Goal: Information Seeking & Learning: Learn about a topic

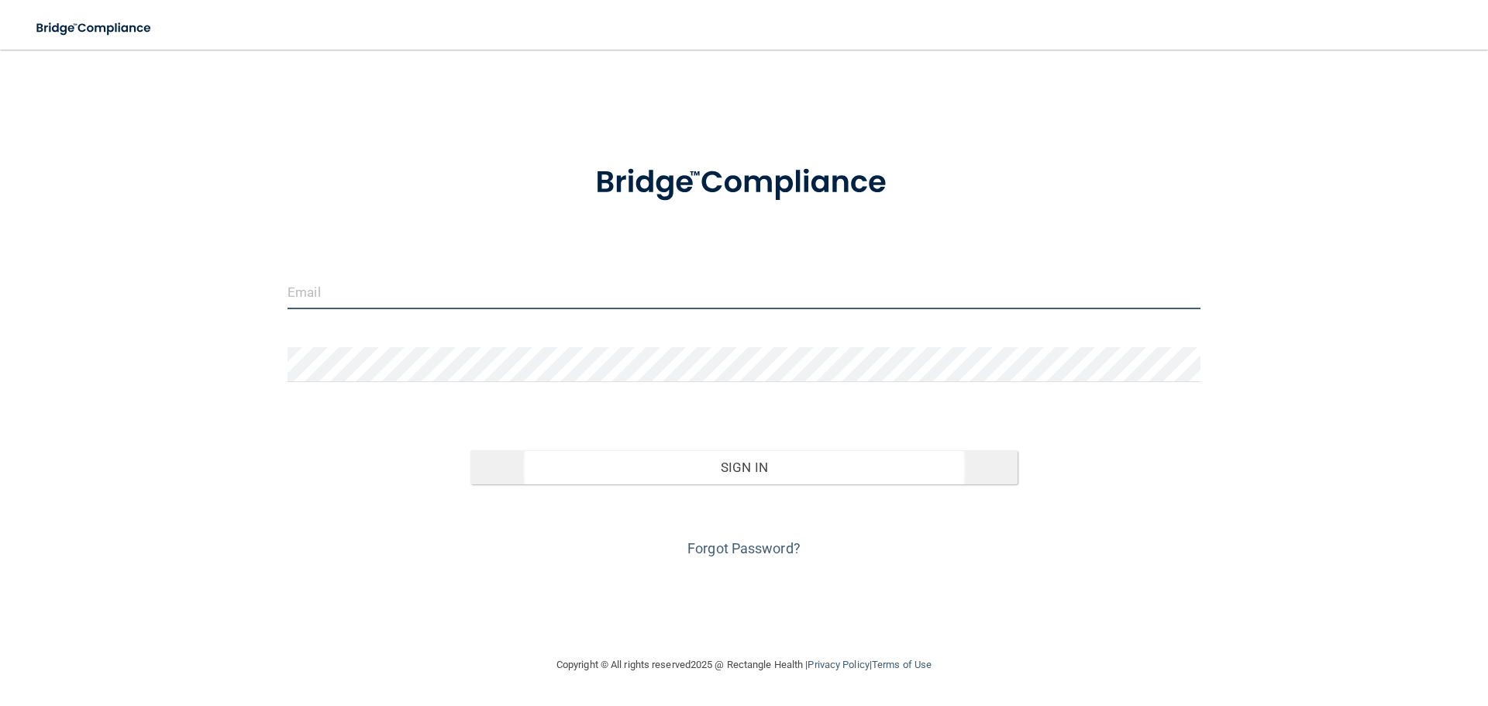
type input "[EMAIL_ADDRESS][DOMAIN_NAME]"
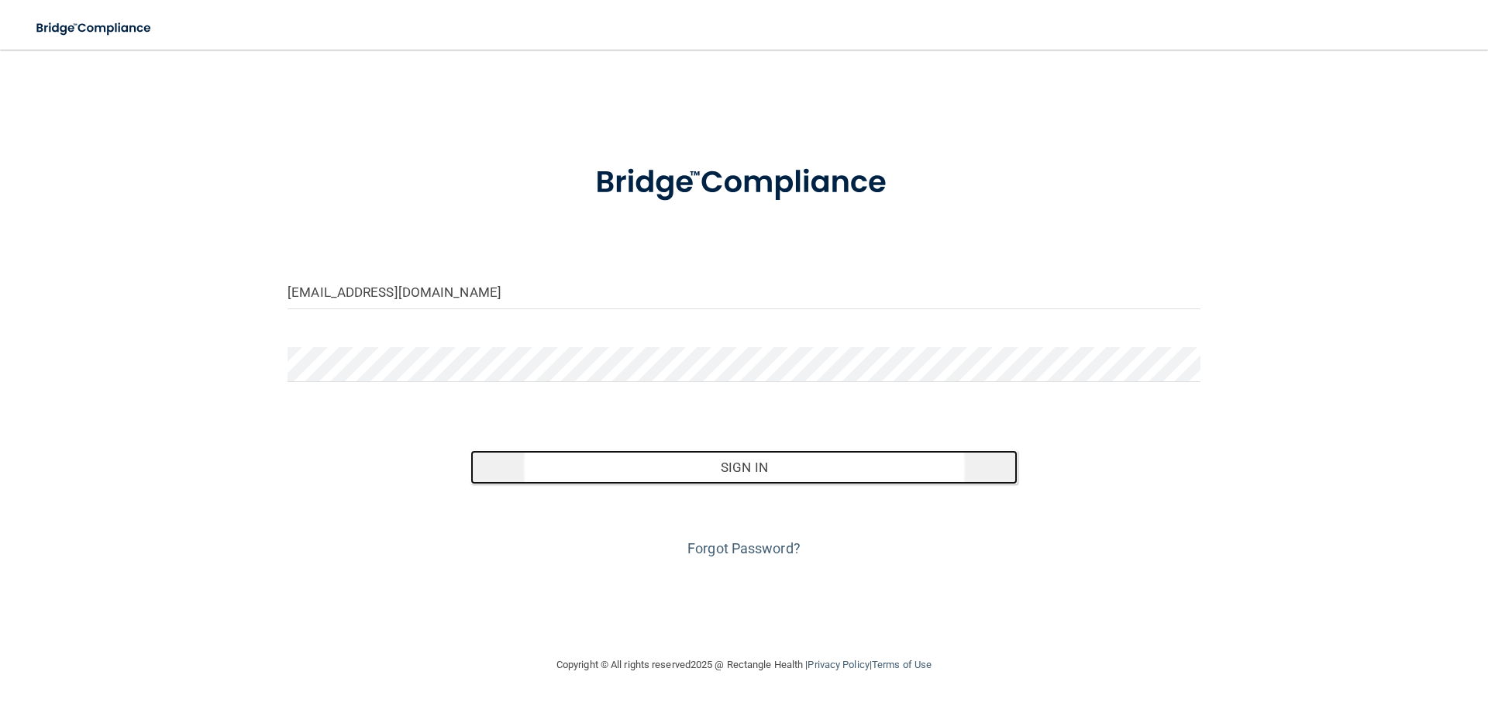
click at [701, 476] on button "Sign In" at bounding box center [744, 467] width 548 height 34
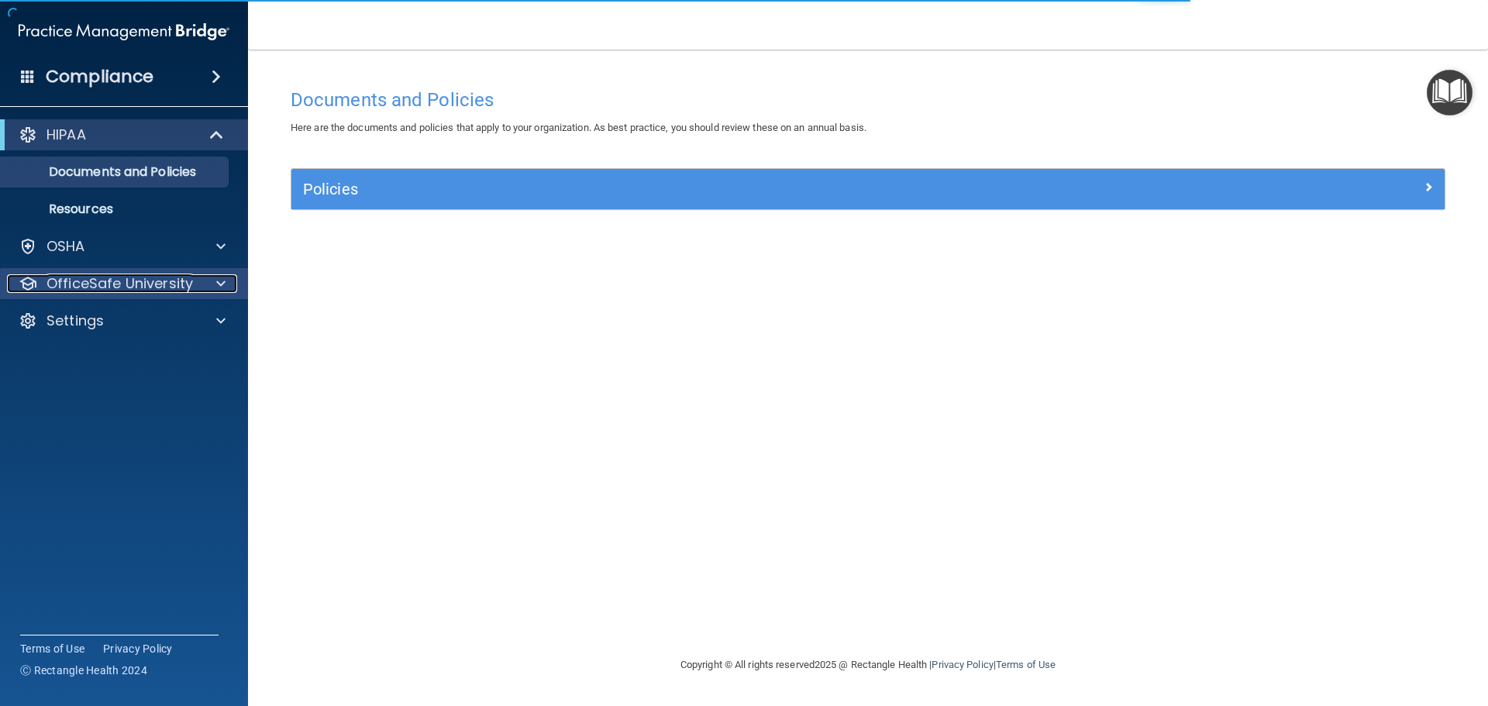
click at [213, 283] on div at bounding box center [218, 283] width 39 height 19
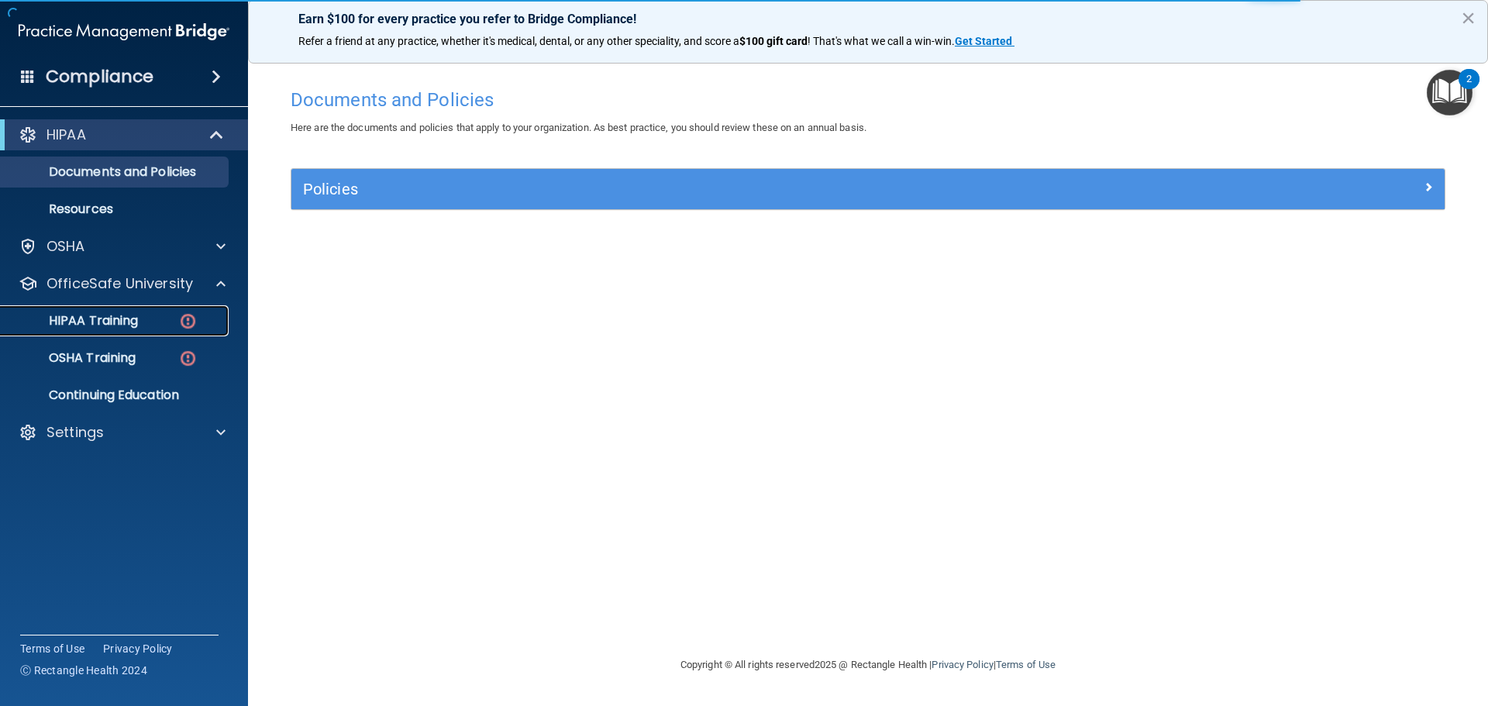
click at [178, 318] on img at bounding box center [187, 321] width 19 height 19
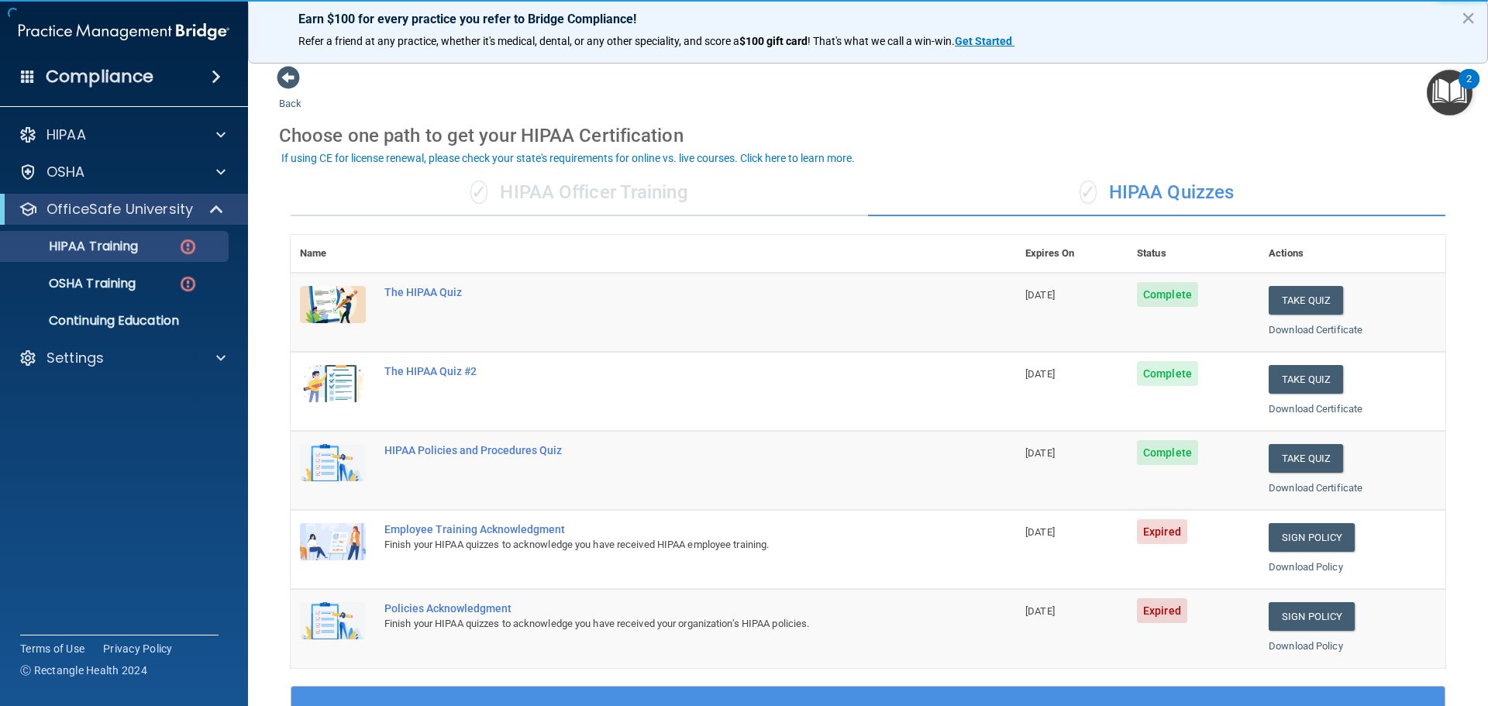
drag, startPoint x: 1475, startPoint y: 339, endPoint x: 1483, endPoint y: 415, distance: 75.6
click at [1483, 415] on main "Back Choose one path to get your HIPAA Certification ✓ HIPAA Officer Training ✓…" at bounding box center [868, 378] width 1240 height 656
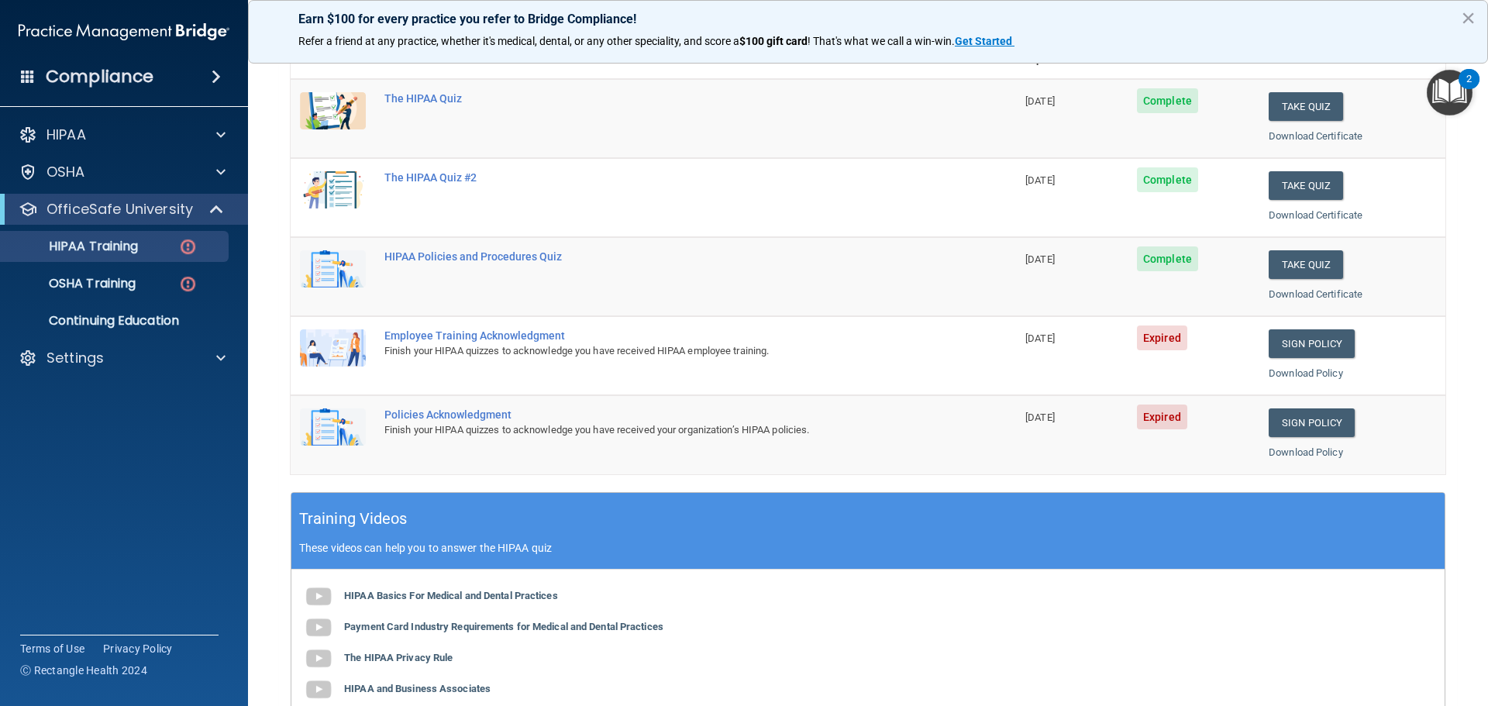
scroll to position [223, 0]
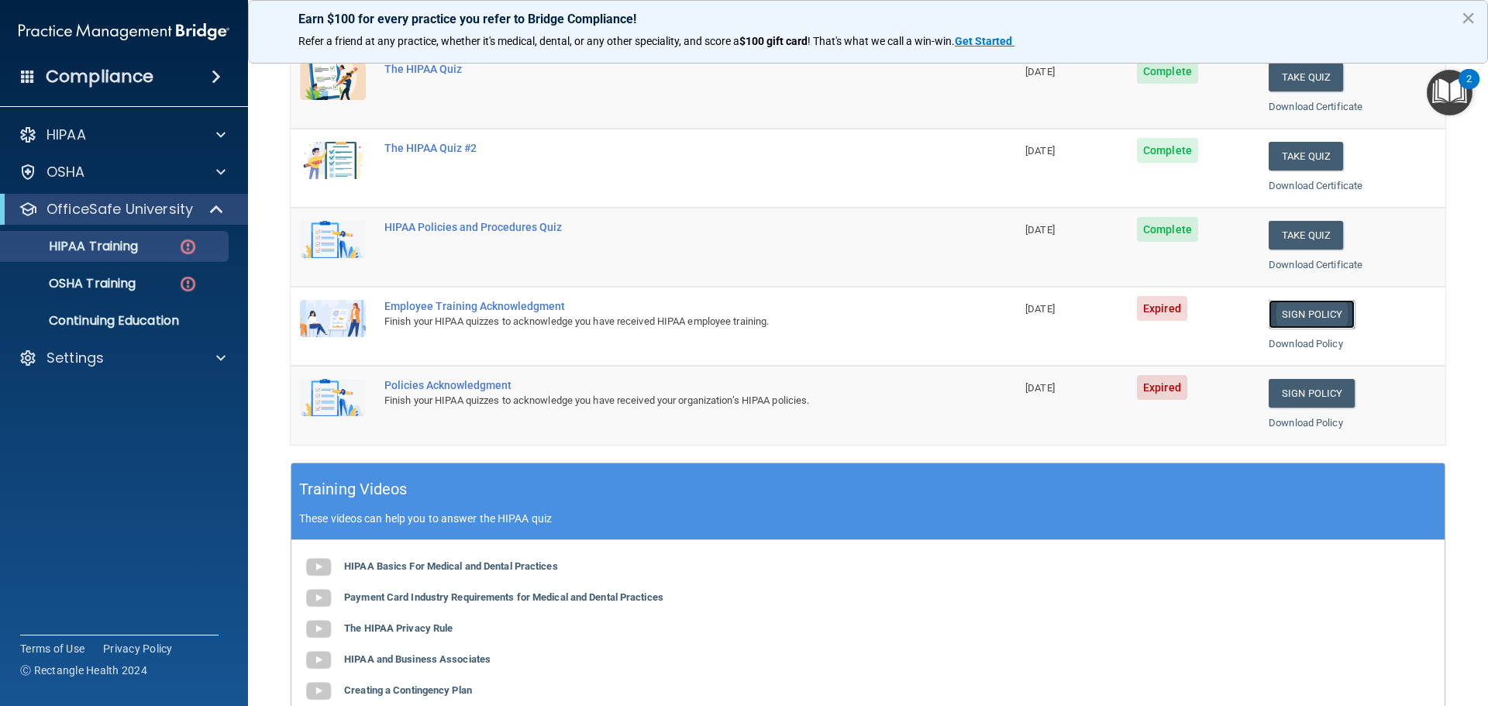
click at [1311, 318] on link "Sign Policy" at bounding box center [1312, 314] width 86 height 29
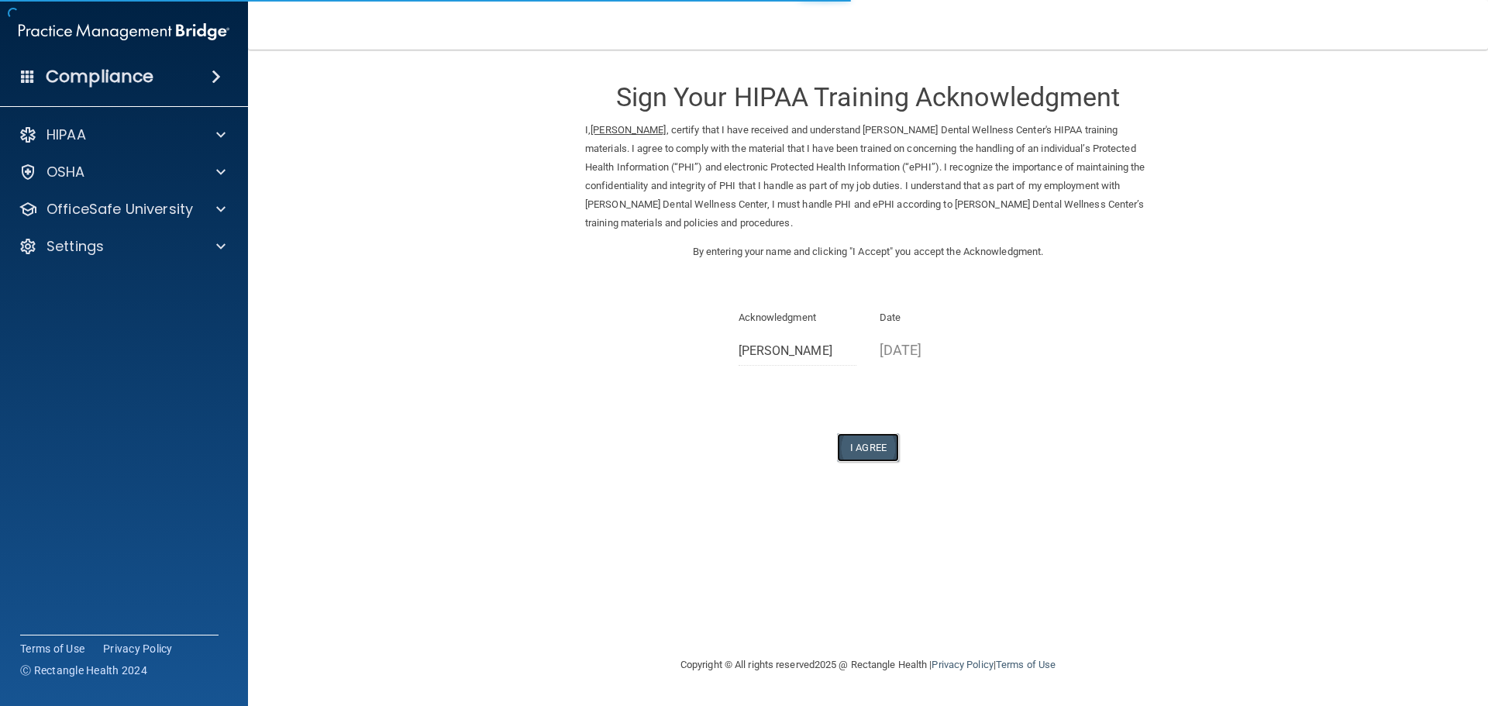
click at [874, 450] on button "I Agree" at bounding box center [868, 447] width 62 height 29
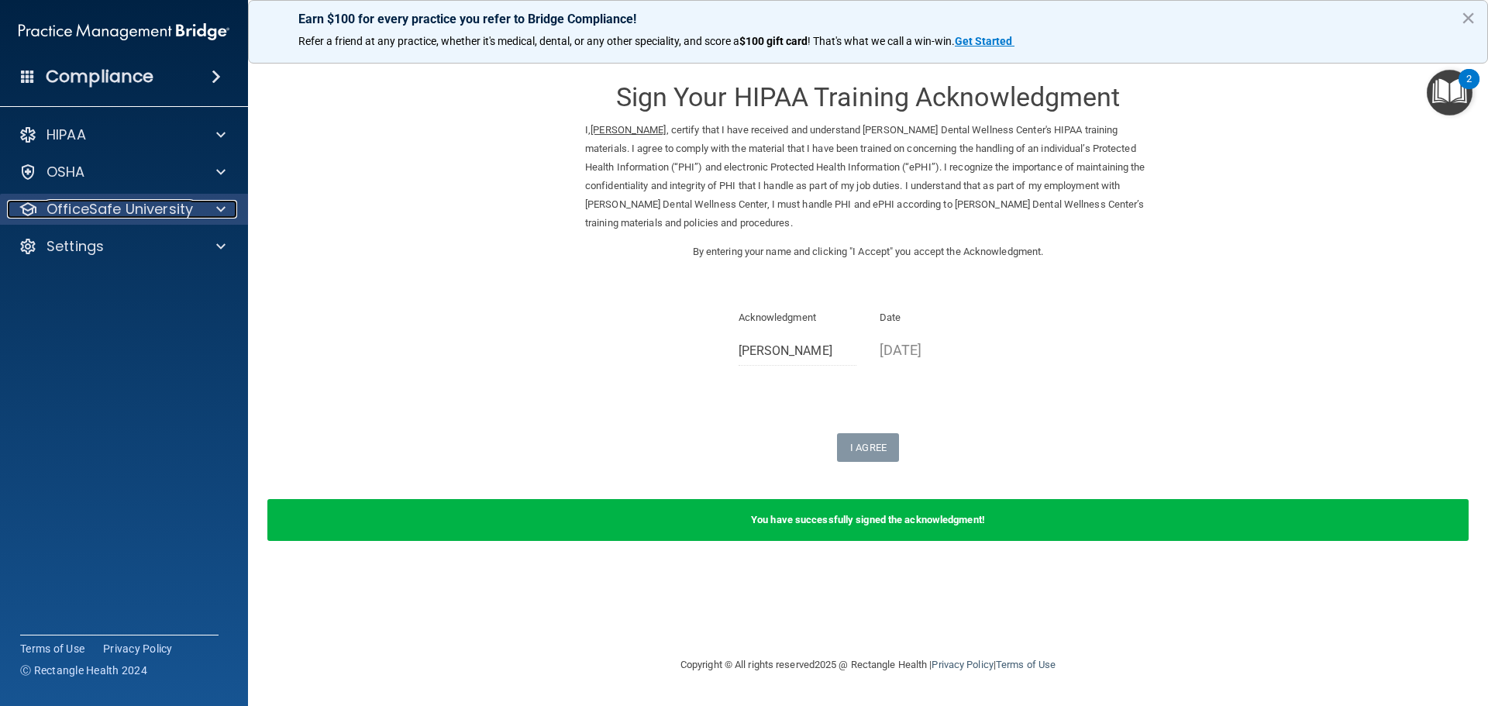
click at [199, 208] on div at bounding box center [218, 209] width 39 height 19
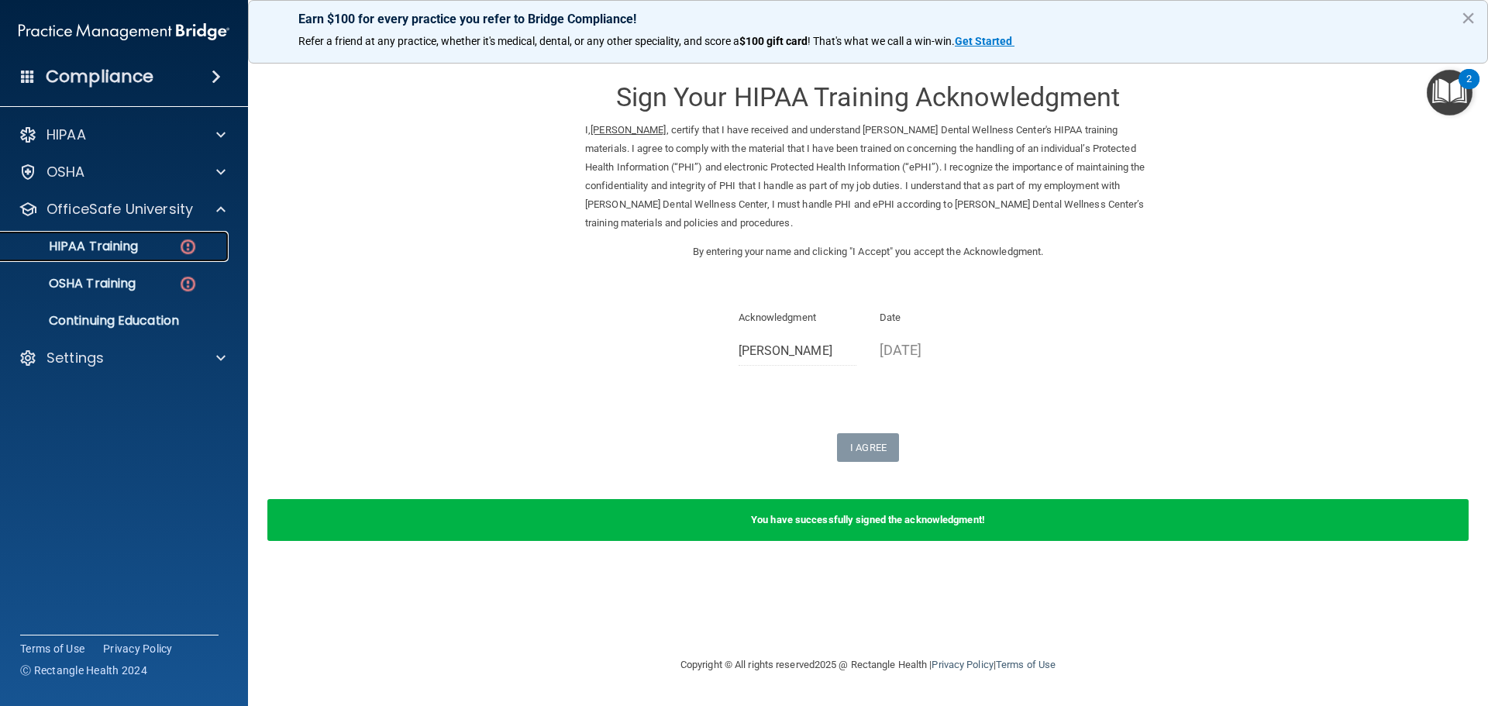
click at [185, 251] on img at bounding box center [187, 246] width 19 height 19
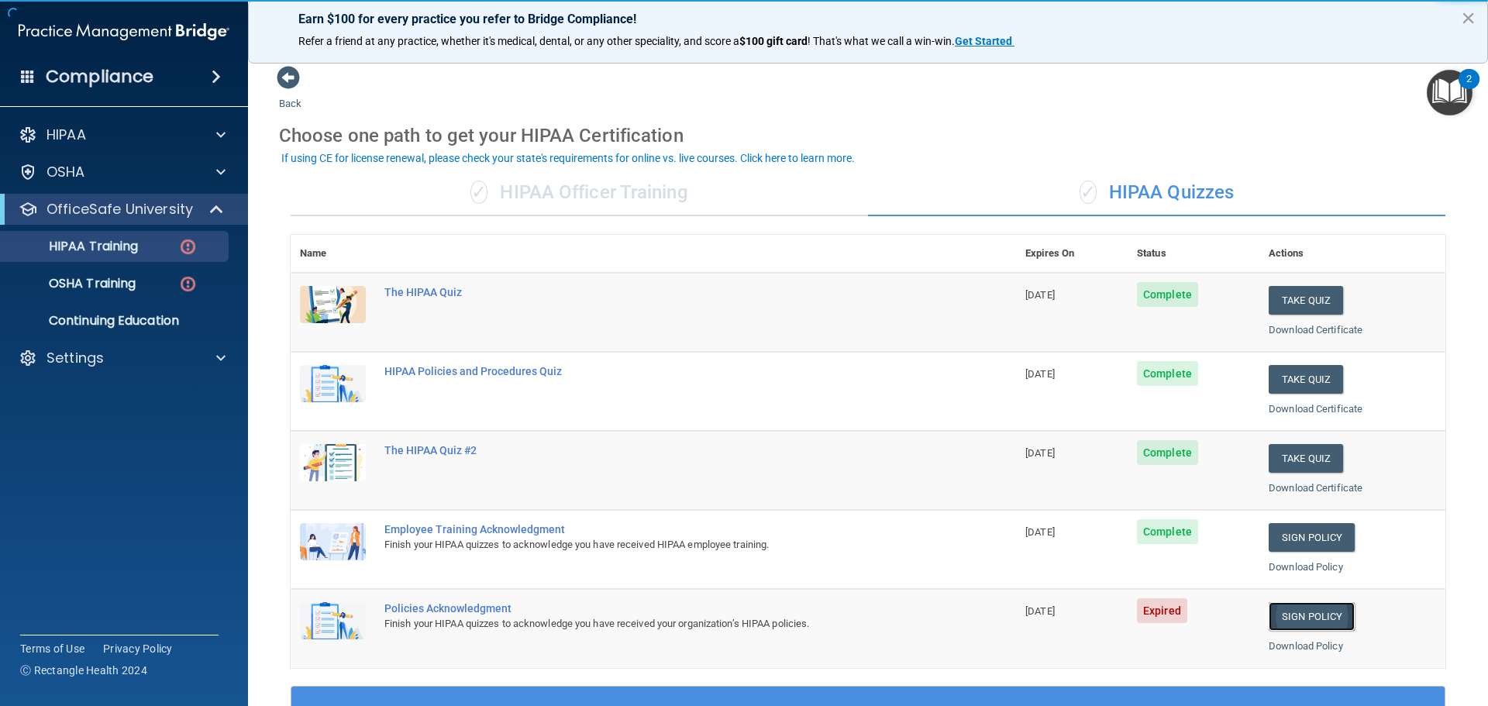
click at [1324, 608] on link "Sign Policy" at bounding box center [1312, 616] width 86 height 29
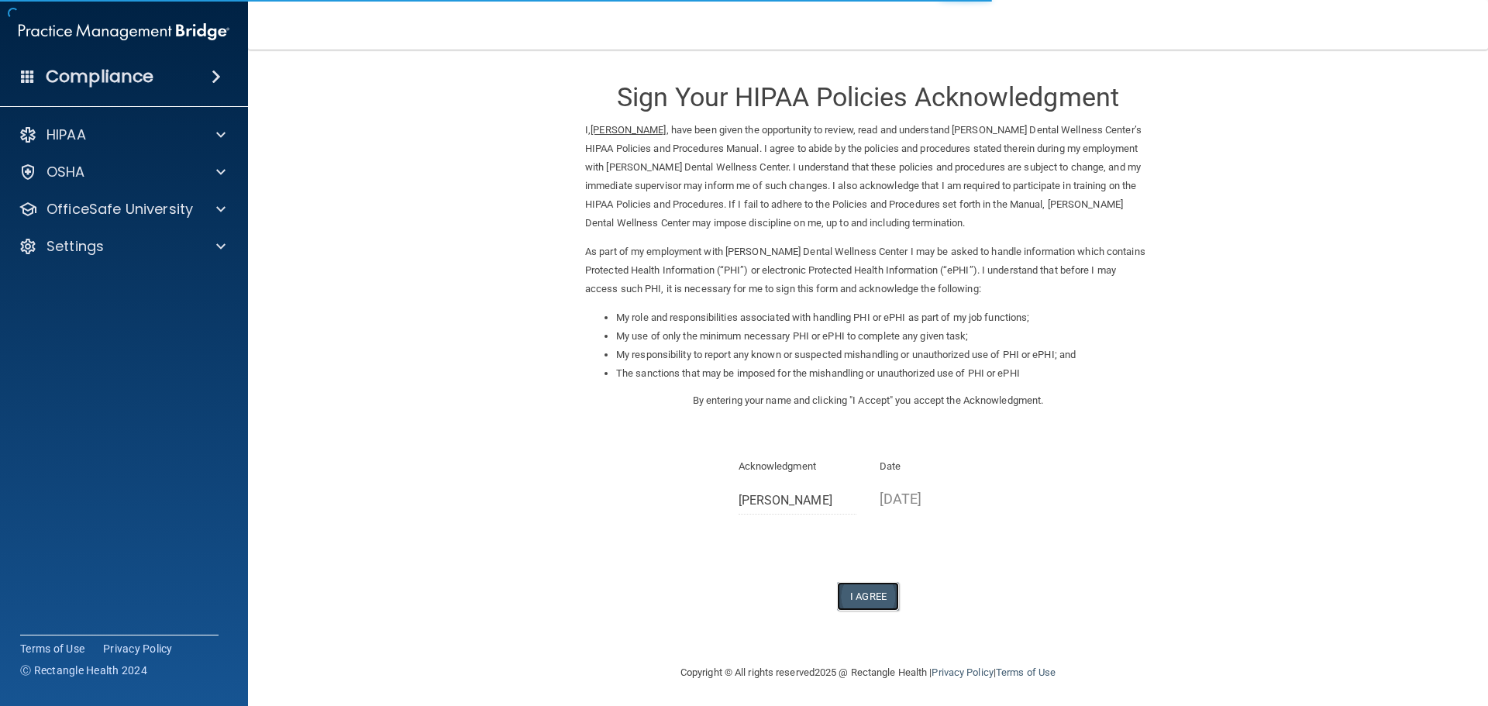
click at [855, 594] on button "I Agree" at bounding box center [868, 596] width 62 height 29
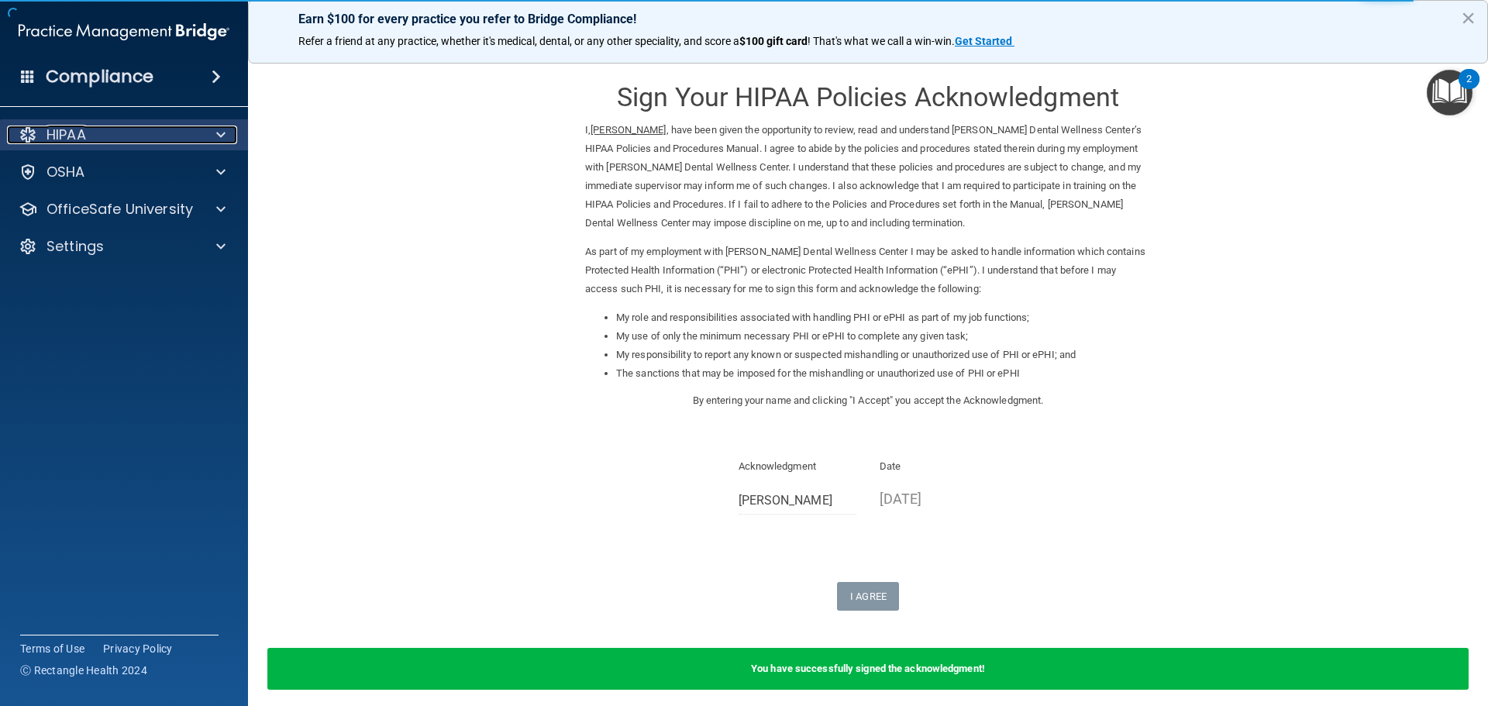
click at [115, 135] on div "HIPAA" at bounding box center [103, 135] width 192 height 19
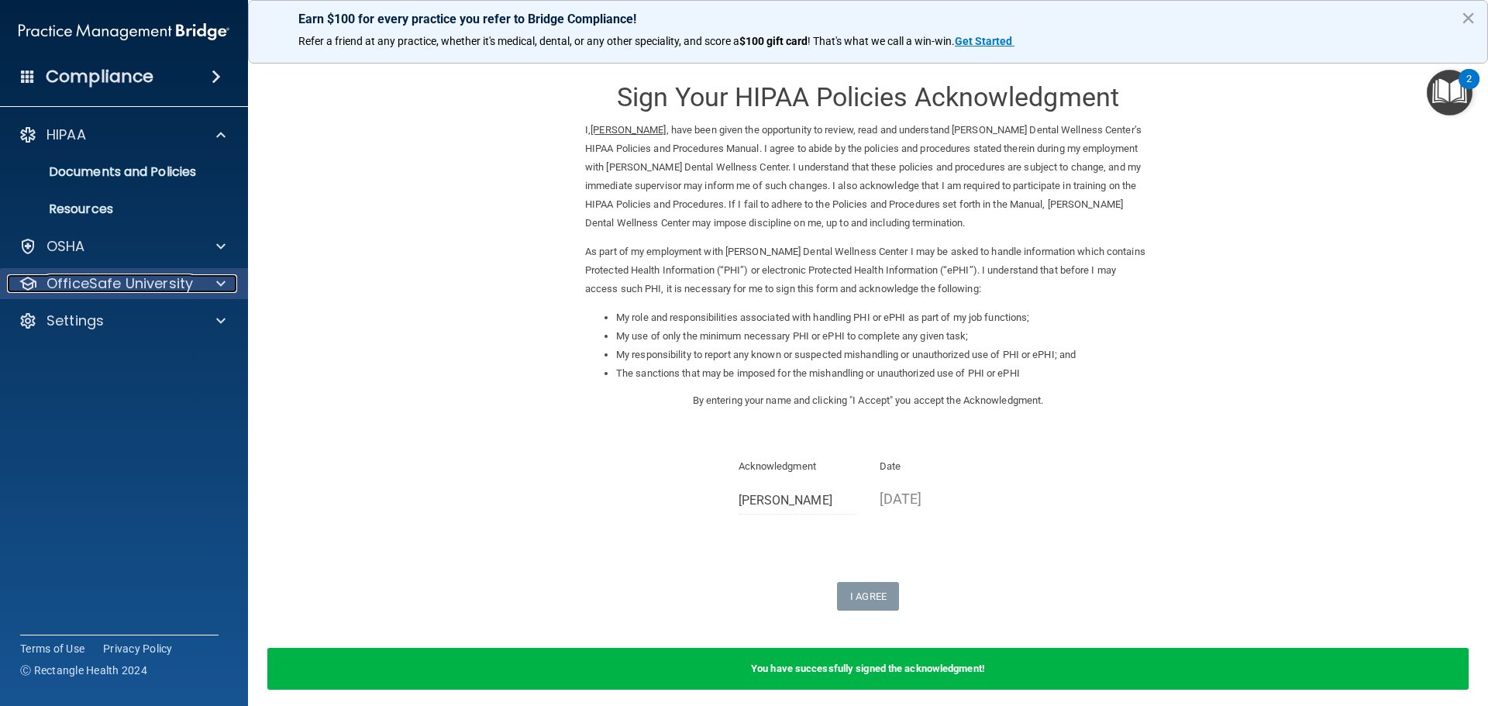
click at [217, 283] on span at bounding box center [220, 283] width 9 height 19
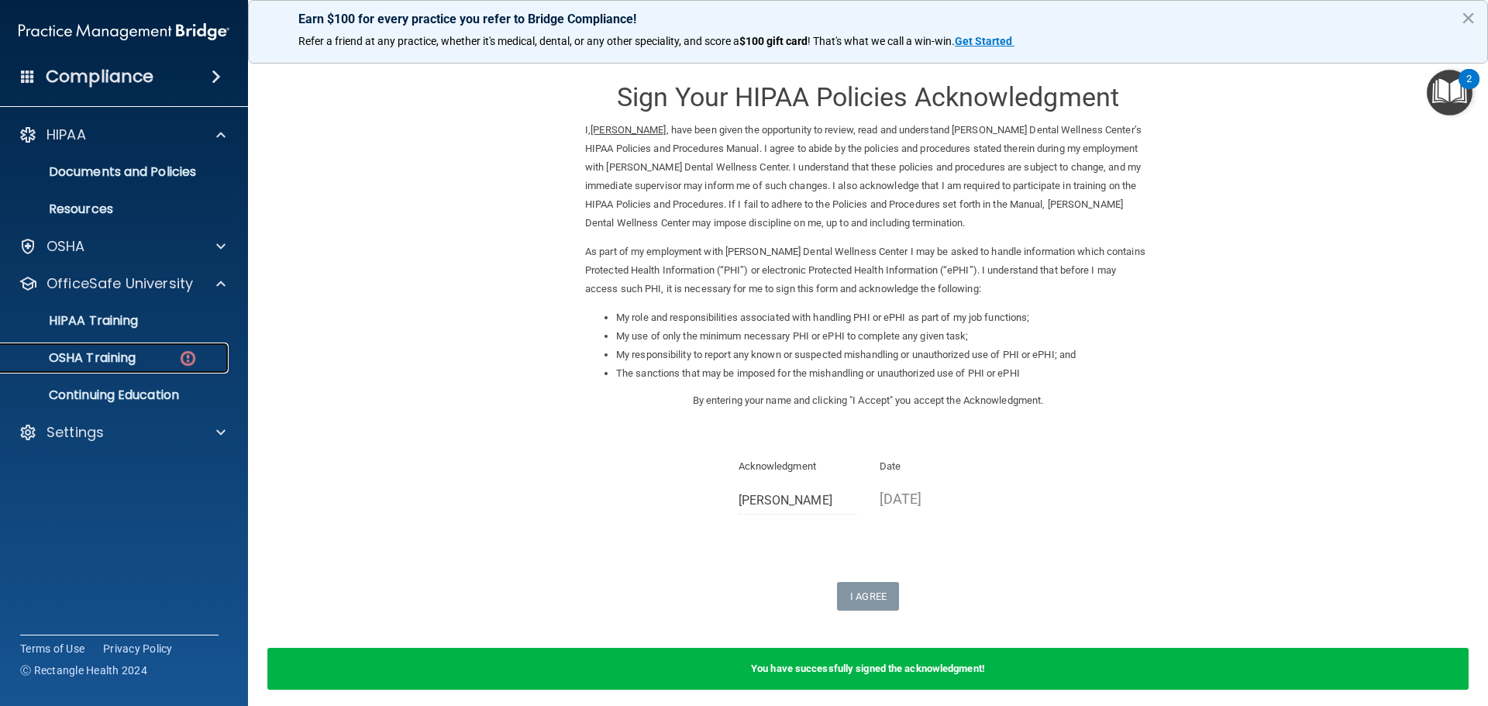
click at [124, 355] on p "OSHA Training" at bounding box center [73, 357] width 126 height 15
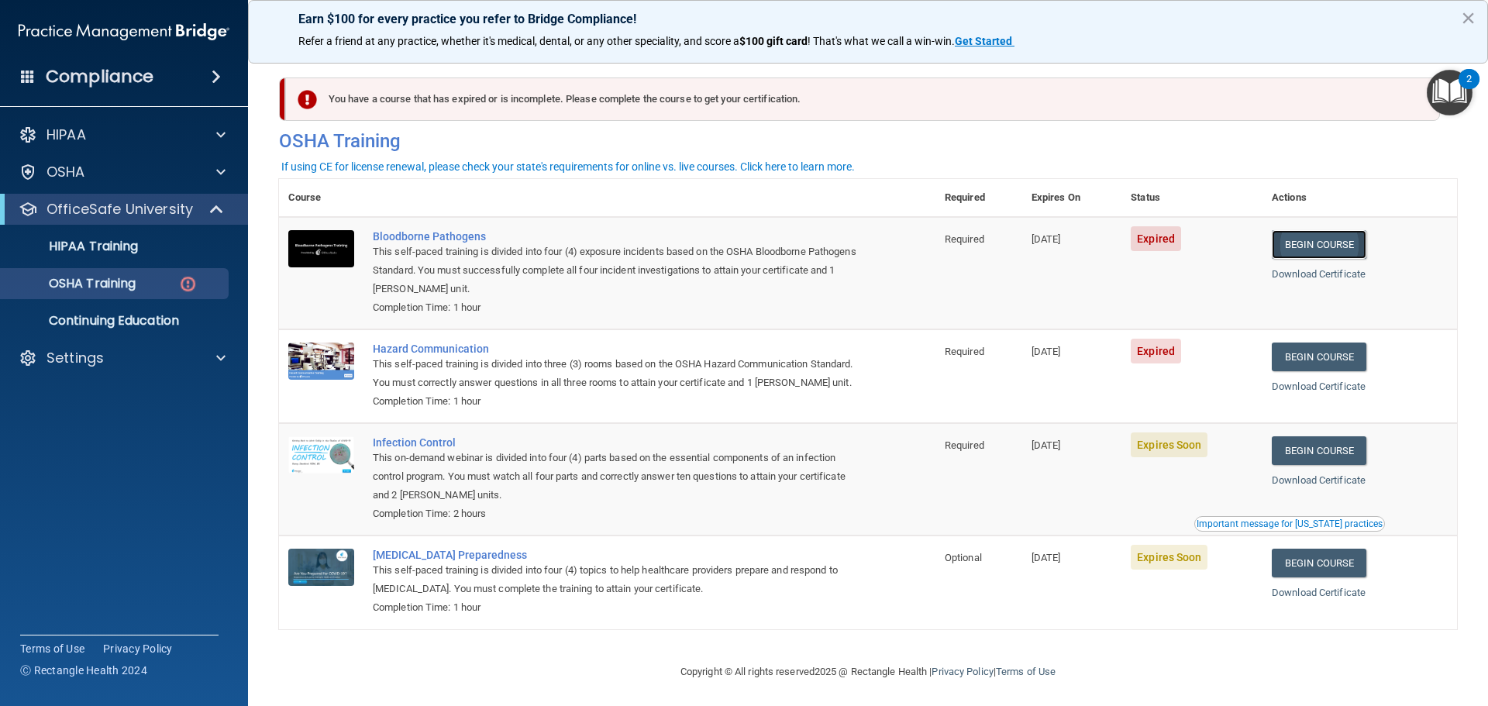
click at [1317, 244] on link "Begin Course" at bounding box center [1319, 244] width 95 height 29
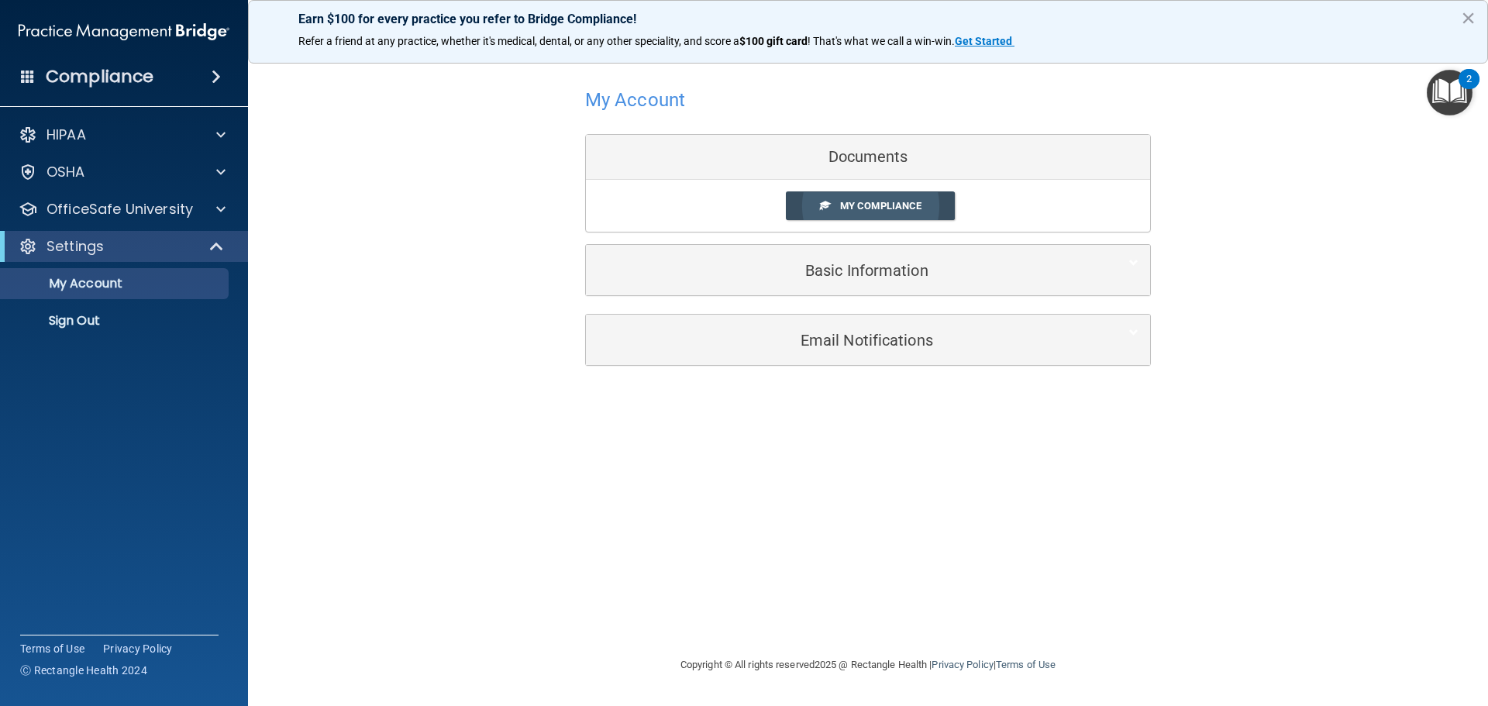
click at [917, 208] on span "My Compliance" at bounding box center [880, 206] width 81 height 12
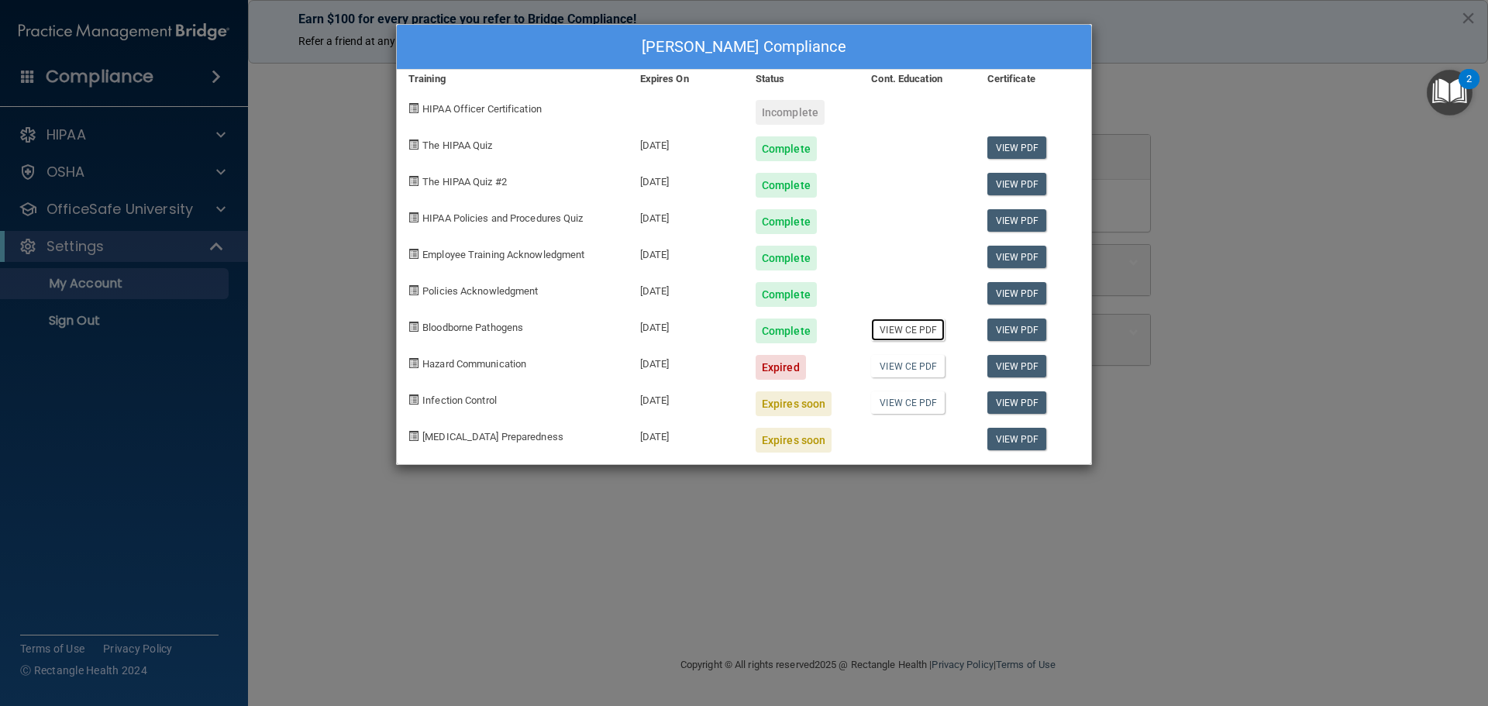
click at [917, 333] on link "View CE PDF" at bounding box center [908, 329] width 74 height 22
click at [912, 363] on link "View CE PDF" at bounding box center [908, 366] width 74 height 22
click at [1016, 363] on link "View PDF" at bounding box center [1017, 366] width 60 height 22
click at [412, 362] on span at bounding box center [413, 363] width 10 height 10
click at [792, 371] on div "Expired" at bounding box center [781, 367] width 50 height 25
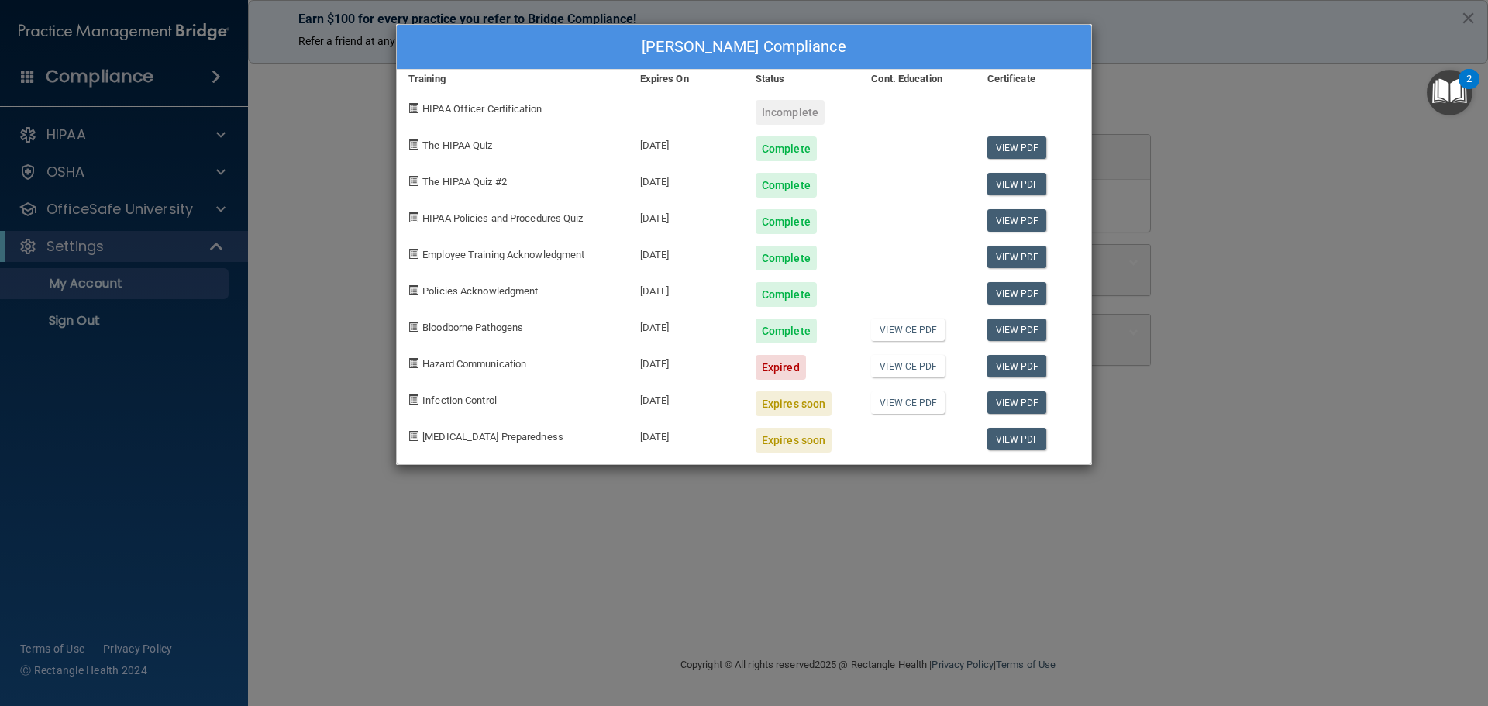
click at [300, 260] on div "Abby Mathias's Compliance Training Expires On Status Cont. Education Certificat…" at bounding box center [744, 353] width 1488 height 706
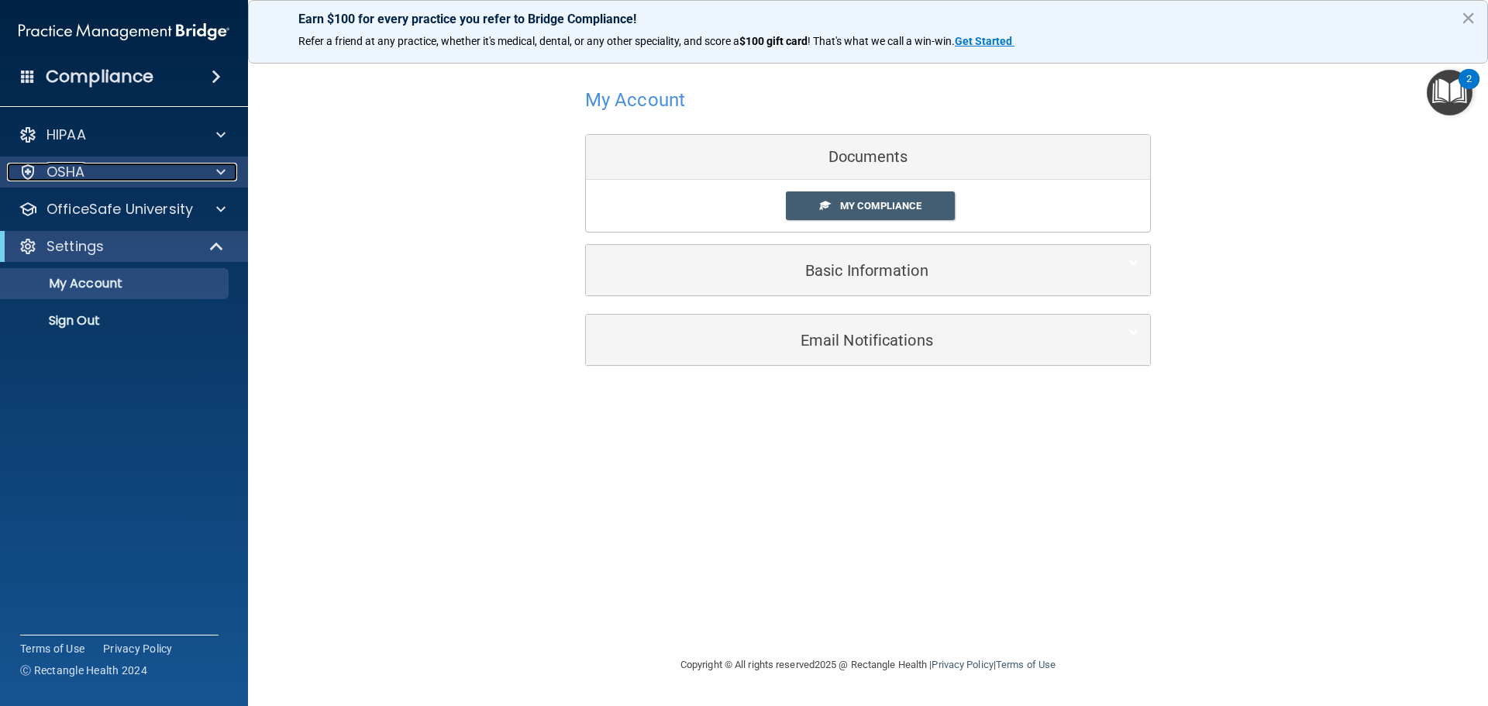
click at [215, 179] on div at bounding box center [218, 172] width 39 height 19
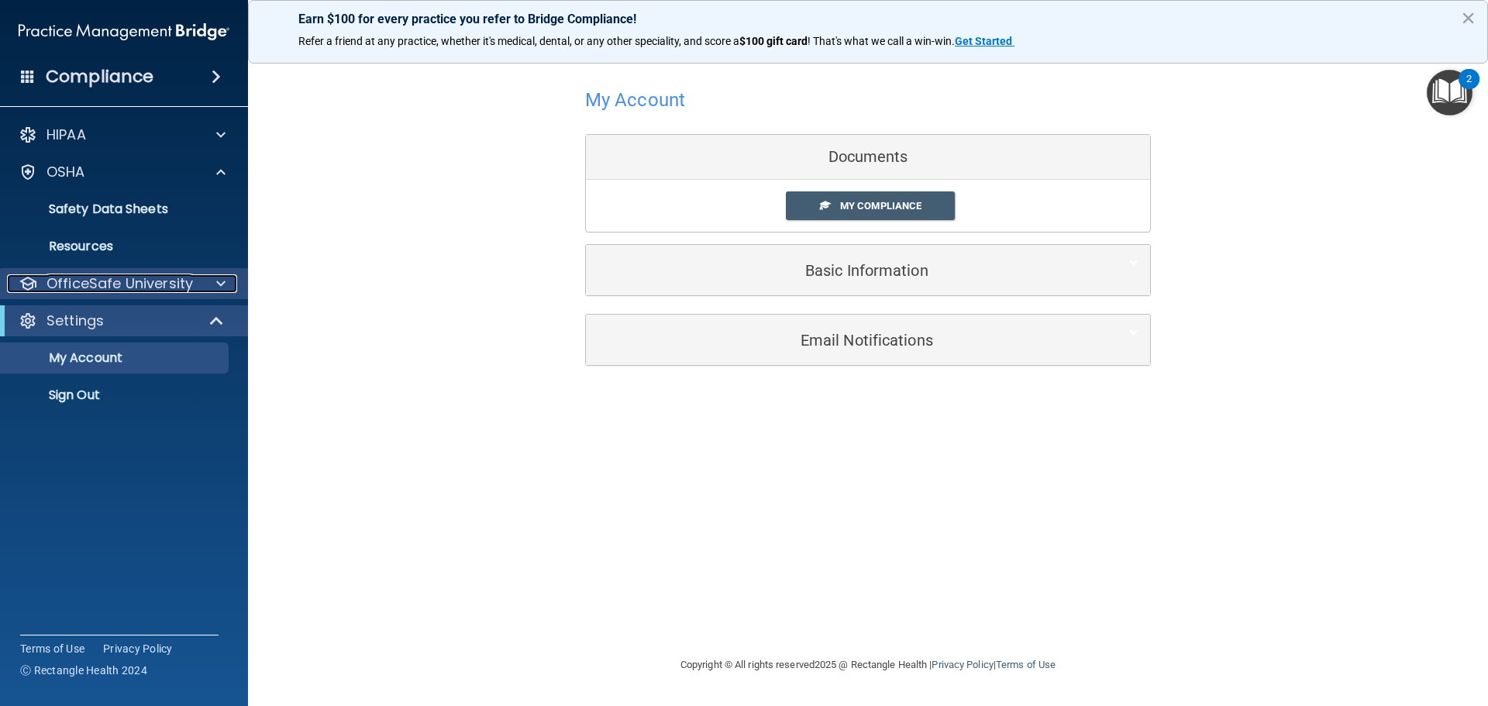
click at [214, 287] on div at bounding box center [218, 283] width 39 height 19
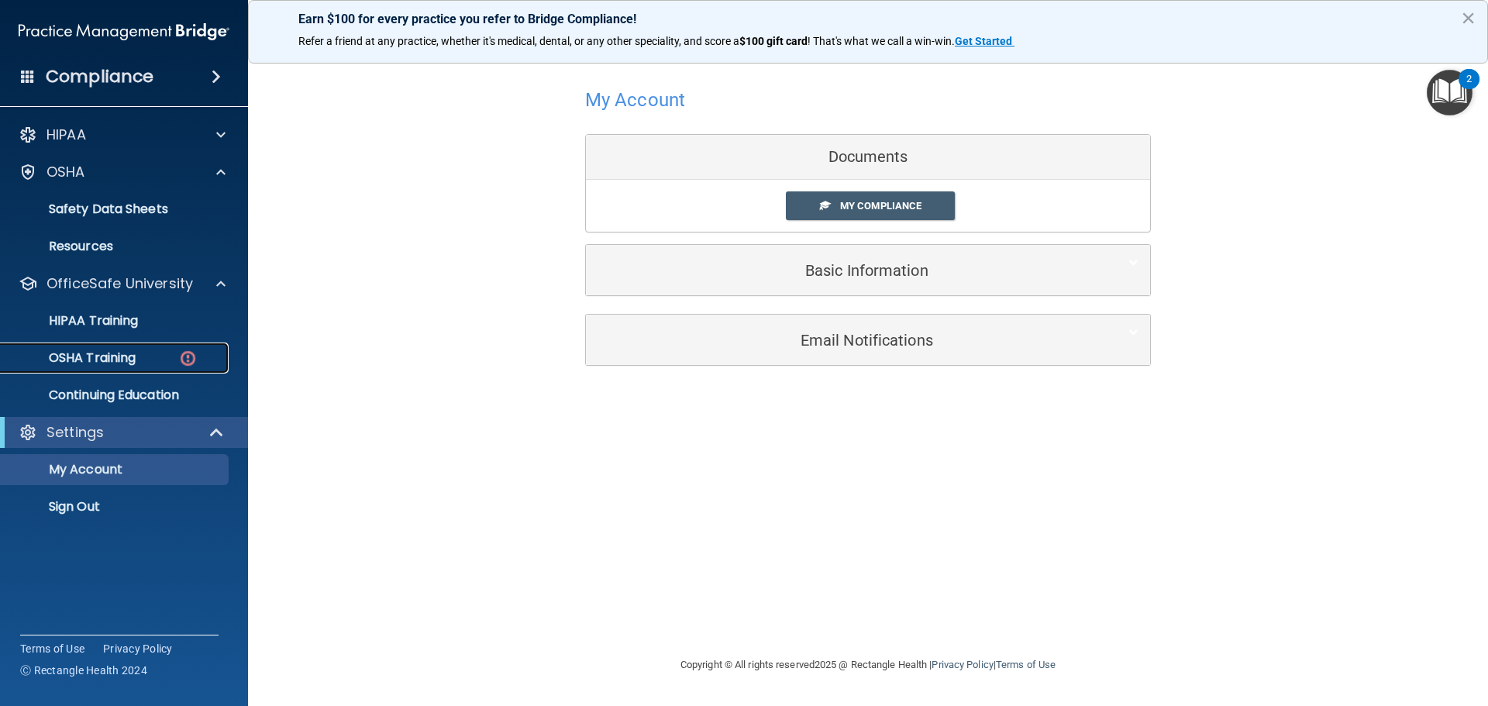
click at [110, 357] on p "OSHA Training" at bounding box center [73, 357] width 126 height 15
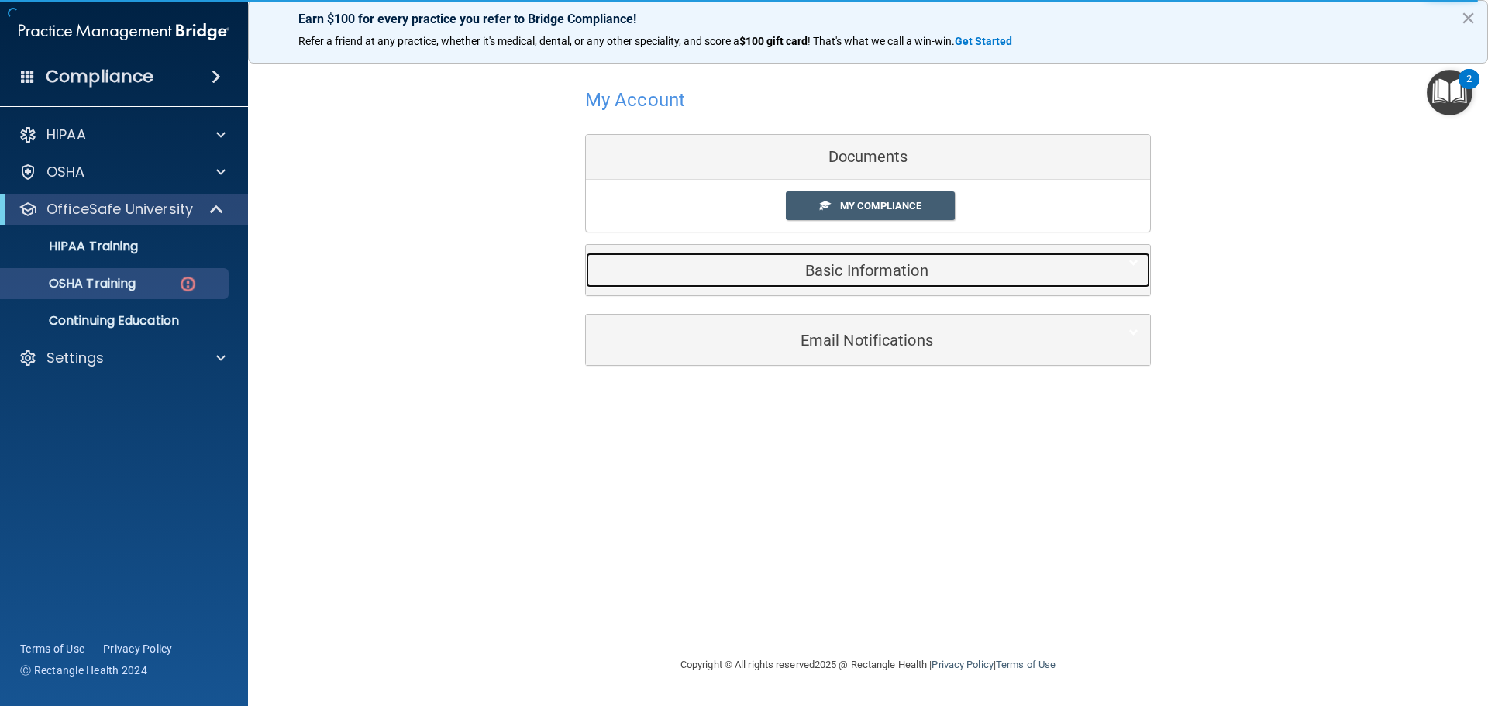
click at [878, 262] on h5 "Basic Information" at bounding box center [844, 270] width 494 height 17
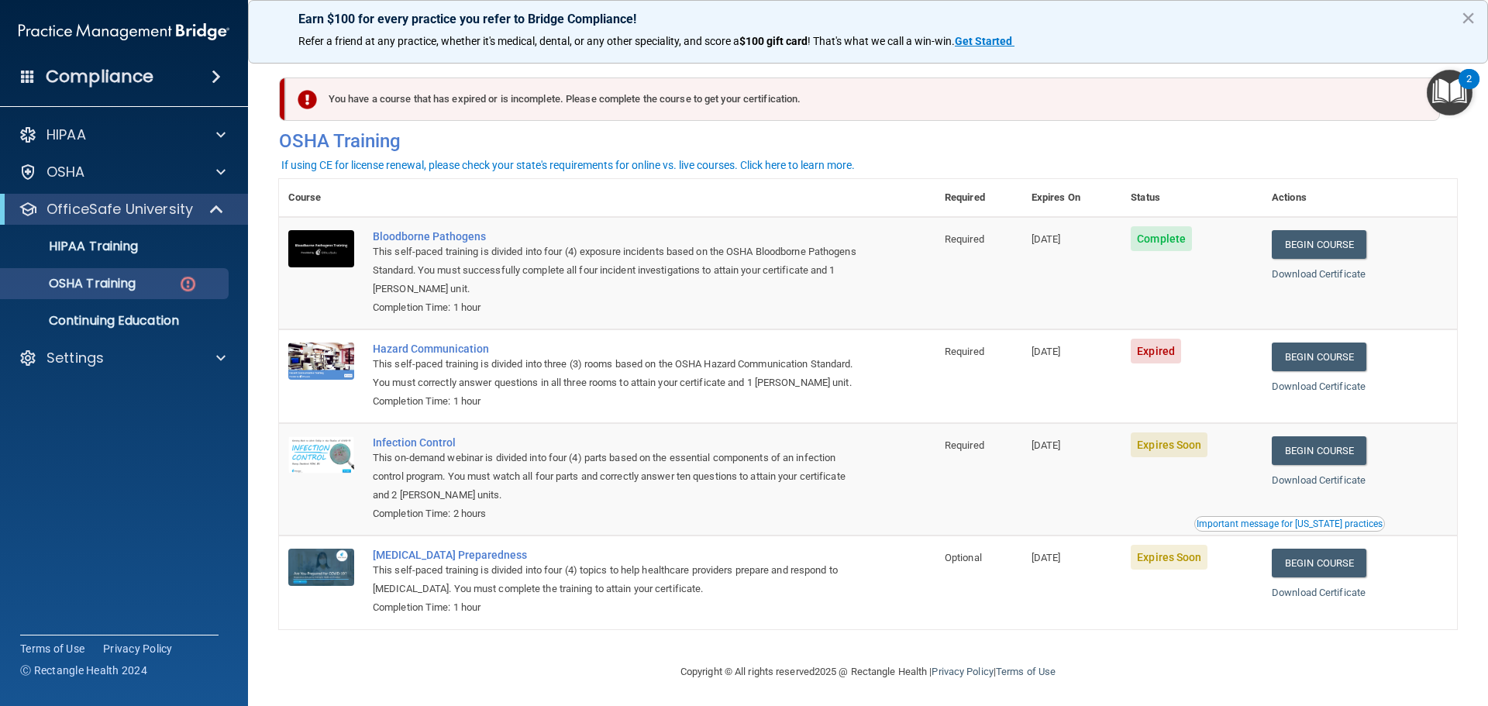
scroll to position [26, 0]
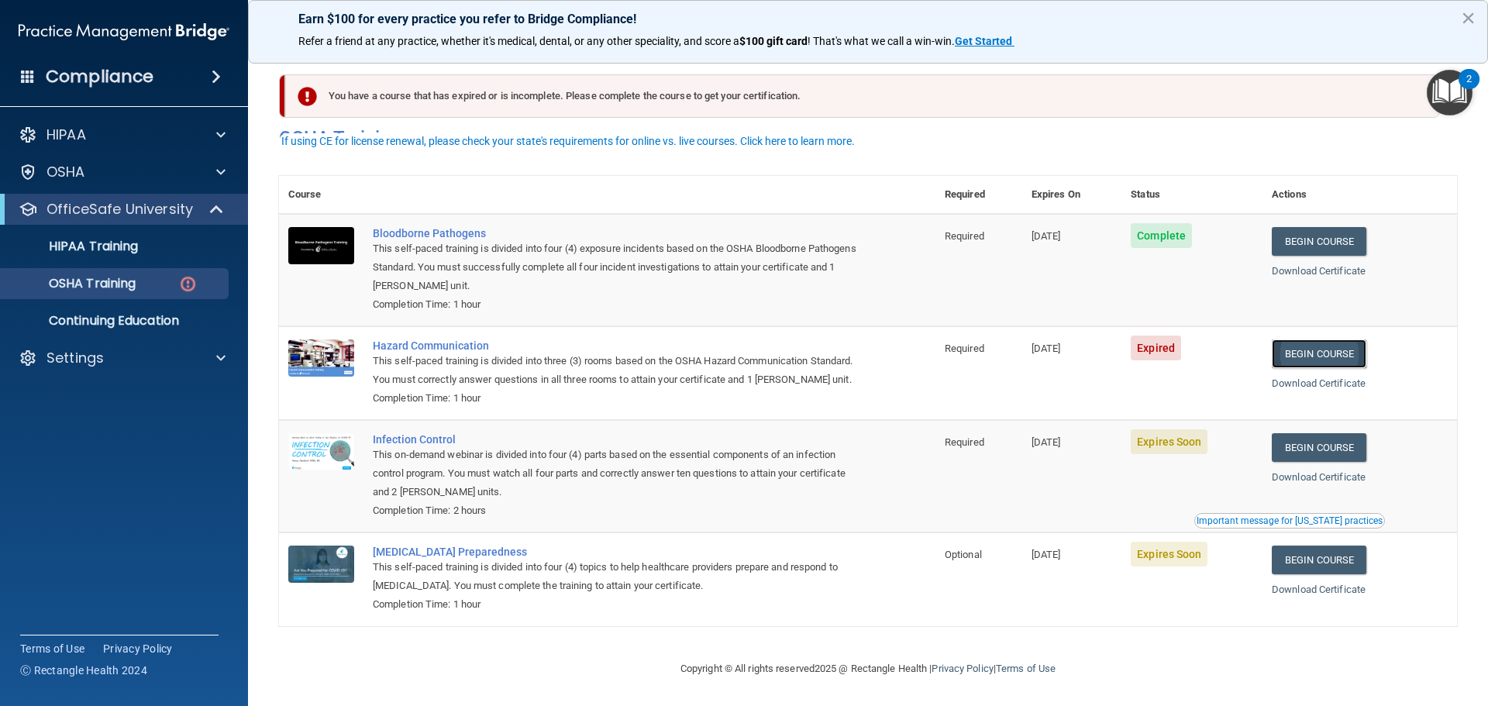
click at [1323, 339] on link "Begin Course" at bounding box center [1319, 353] width 95 height 29
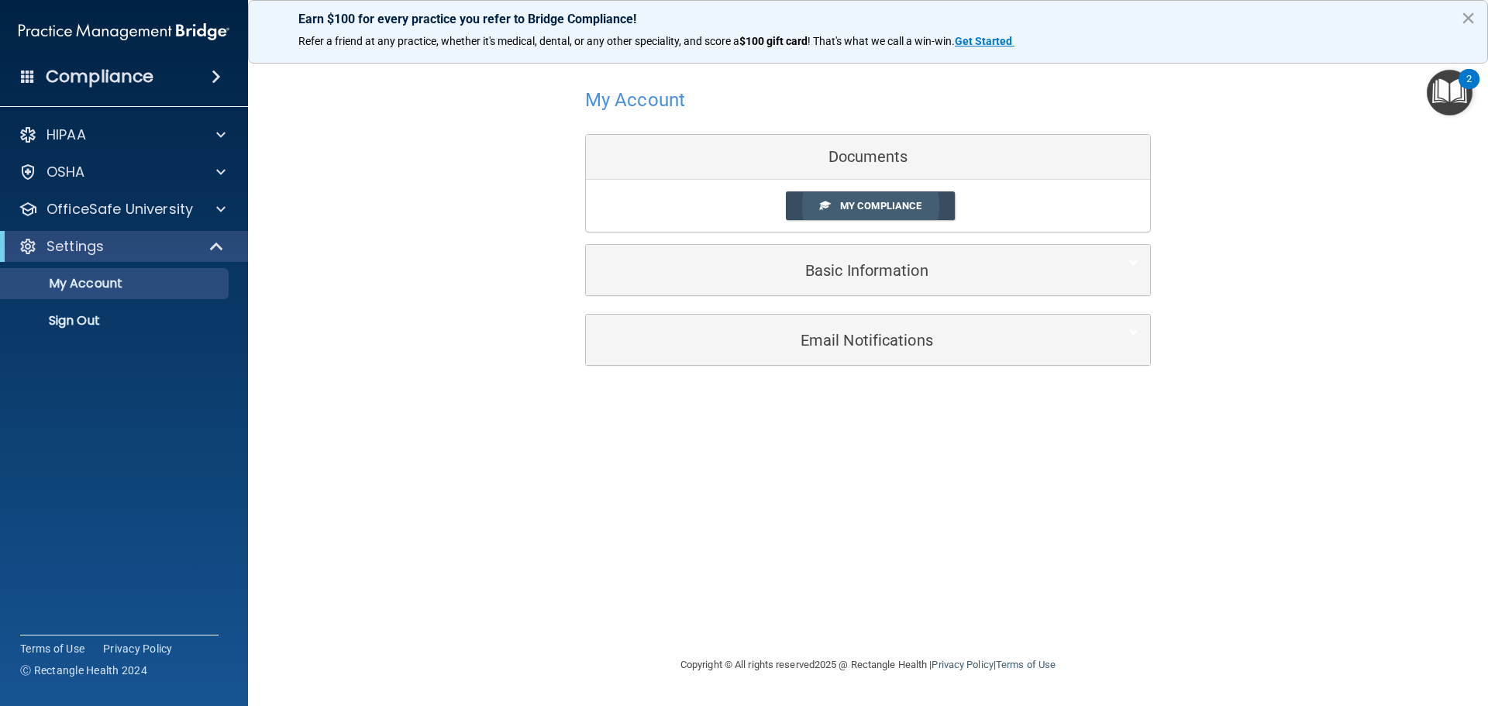
click at [907, 208] on span "My Compliance" at bounding box center [880, 206] width 81 height 12
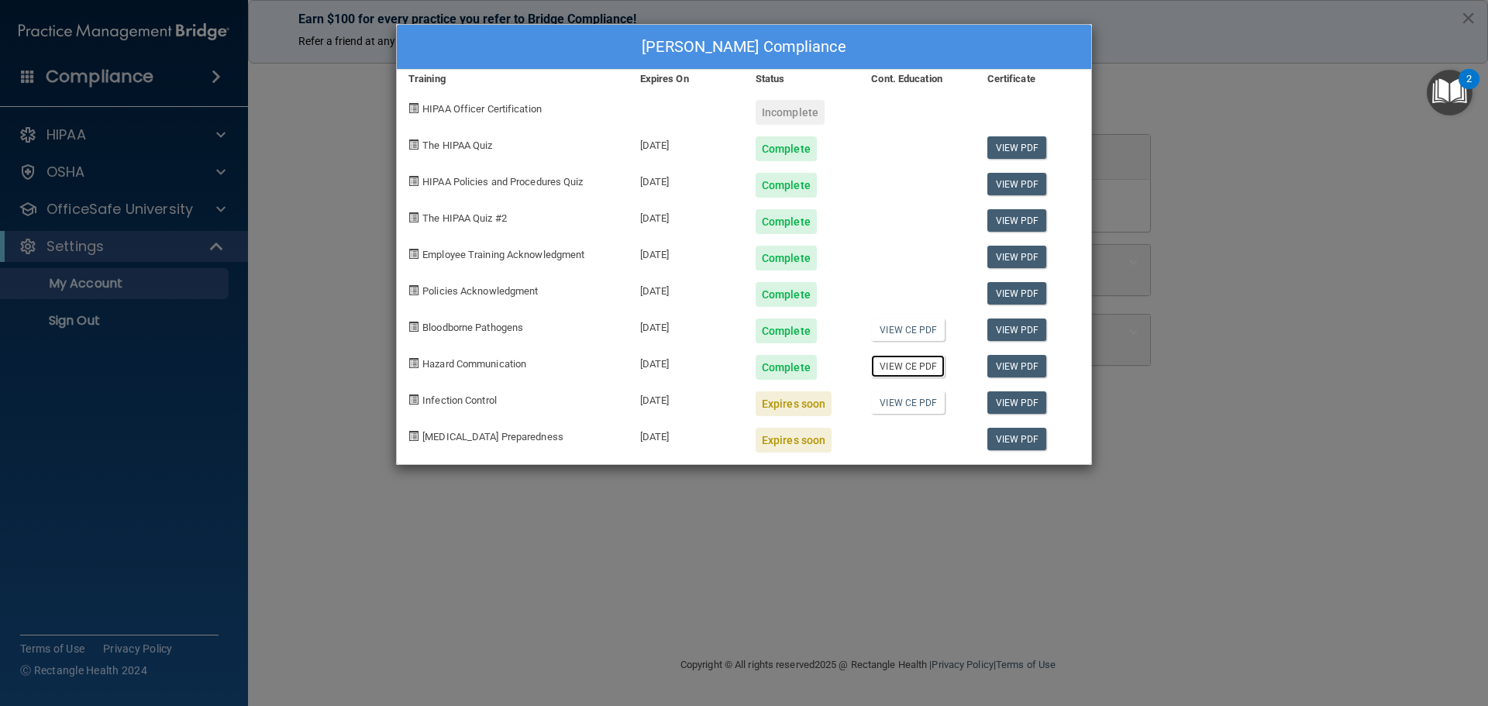
click at [914, 370] on link "View CE PDF" at bounding box center [908, 366] width 74 height 22
click at [297, 270] on div "Abby Mathias's Compliance Training Expires On Status Cont. Education Certificat…" at bounding box center [744, 353] width 1488 height 706
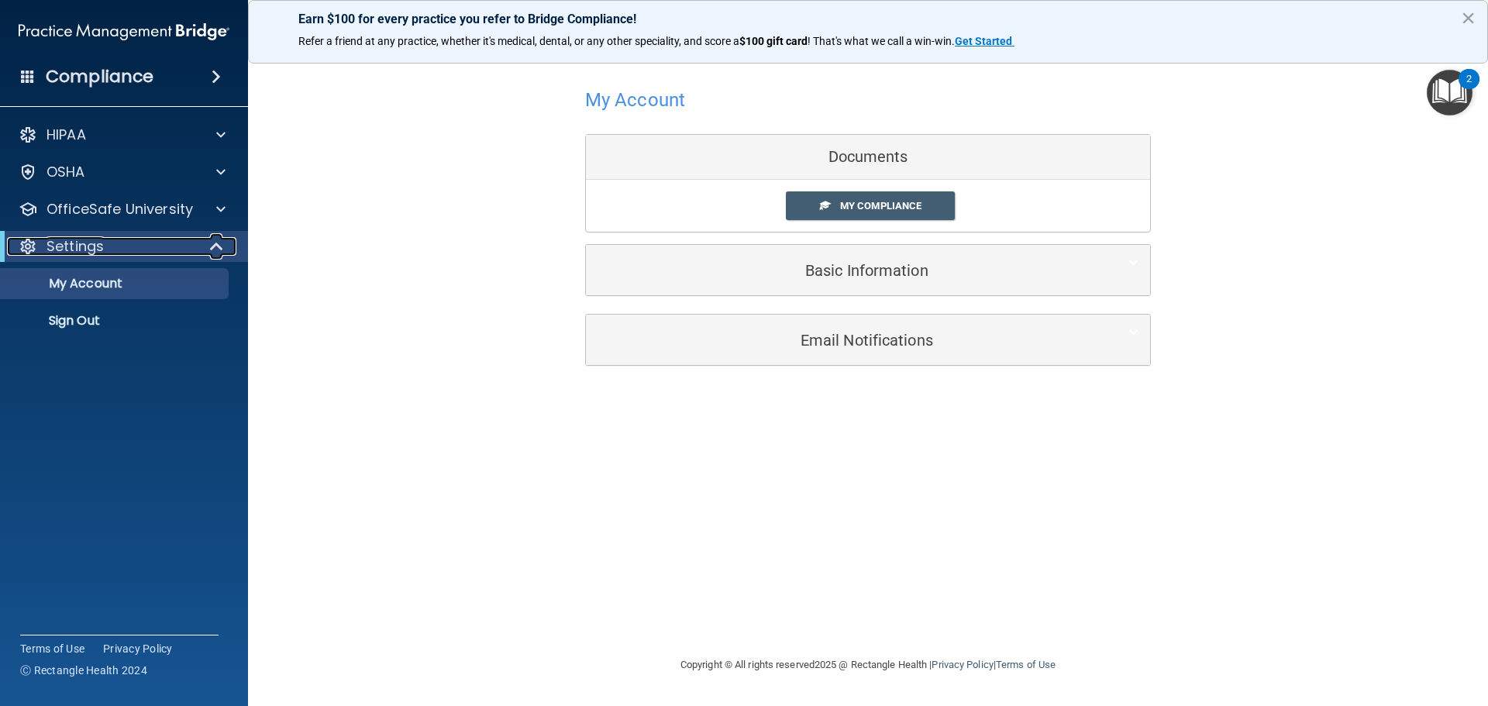
click at [218, 249] on span at bounding box center [218, 246] width 13 height 19
click at [218, 249] on span at bounding box center [219, 246] width 9 height 19
click at [213, 209] on div at bounding box center [218, 209] width 39 height 19
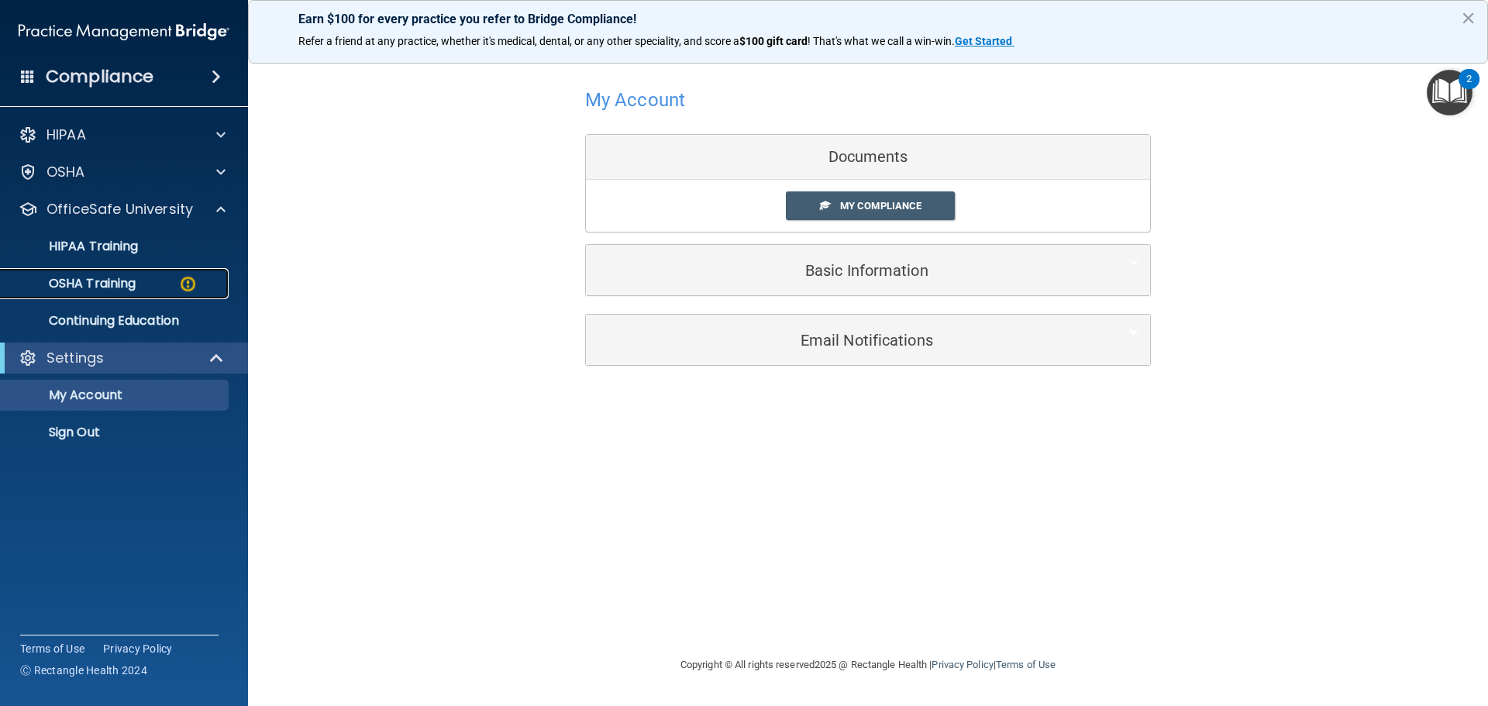
click at [140, 288] on div "OSHA Training" at bounding box center [116, 283] width 212 height 15
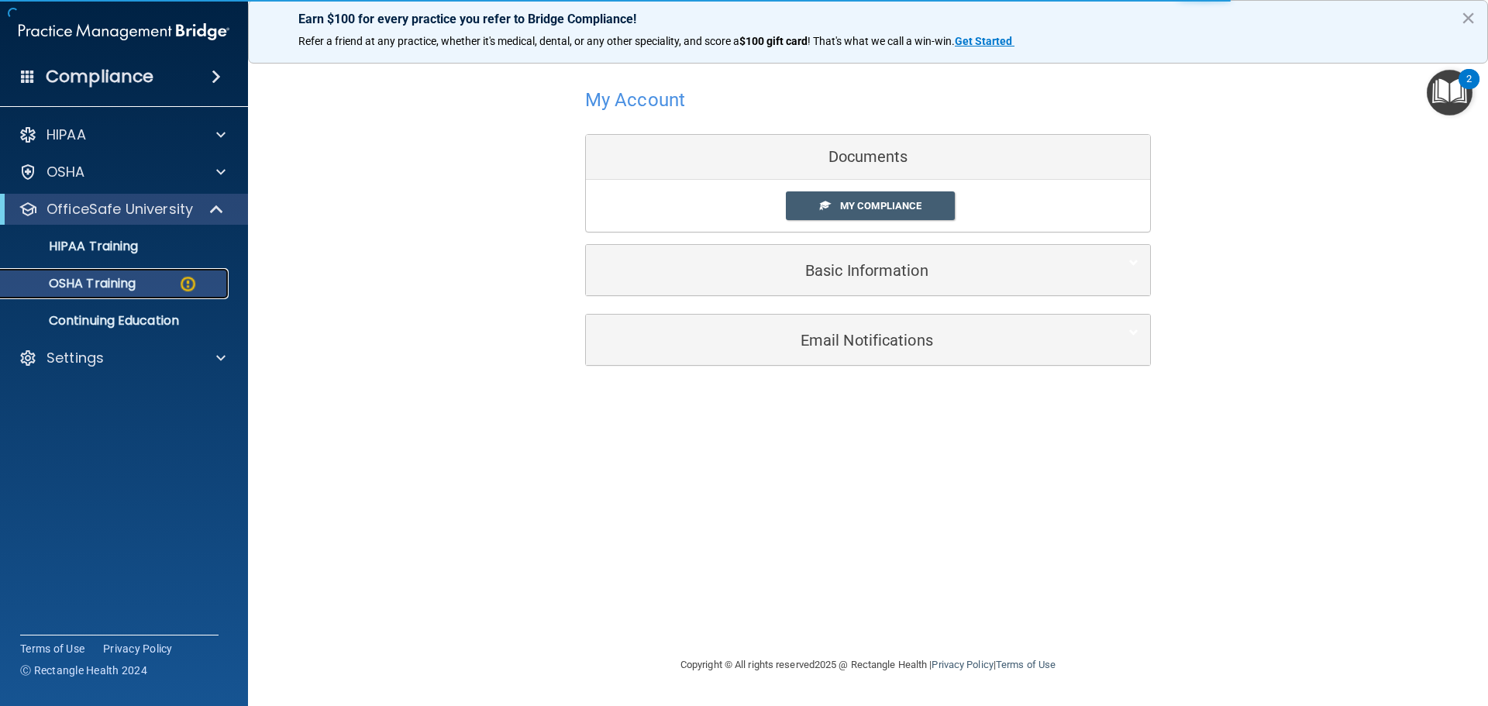
click at [184, 283] on img at bounding box center [187, 283] width 19 height 19
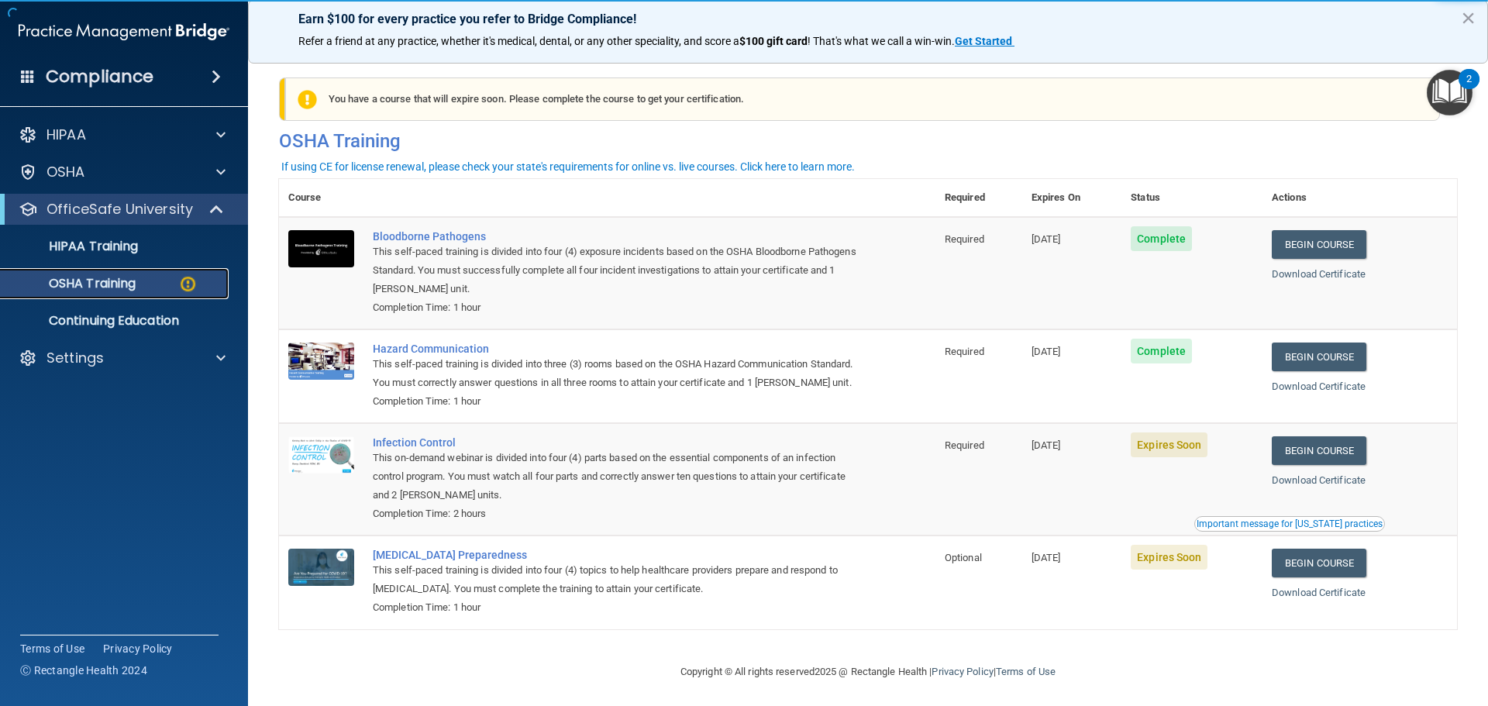
scroll to position [26, 0]
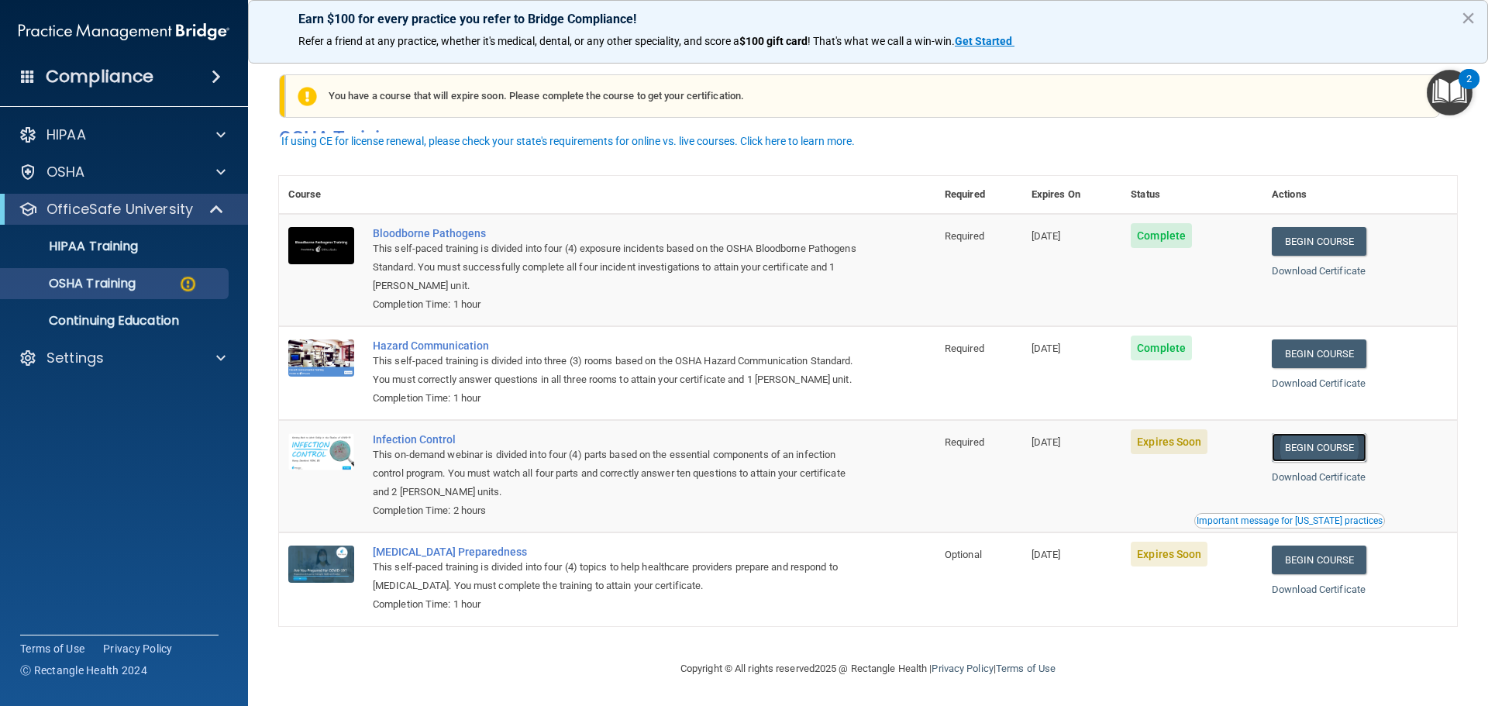
click at [1300, 449] on link "Begin Course" at bounding box center [1319, 447] width 95 height 29
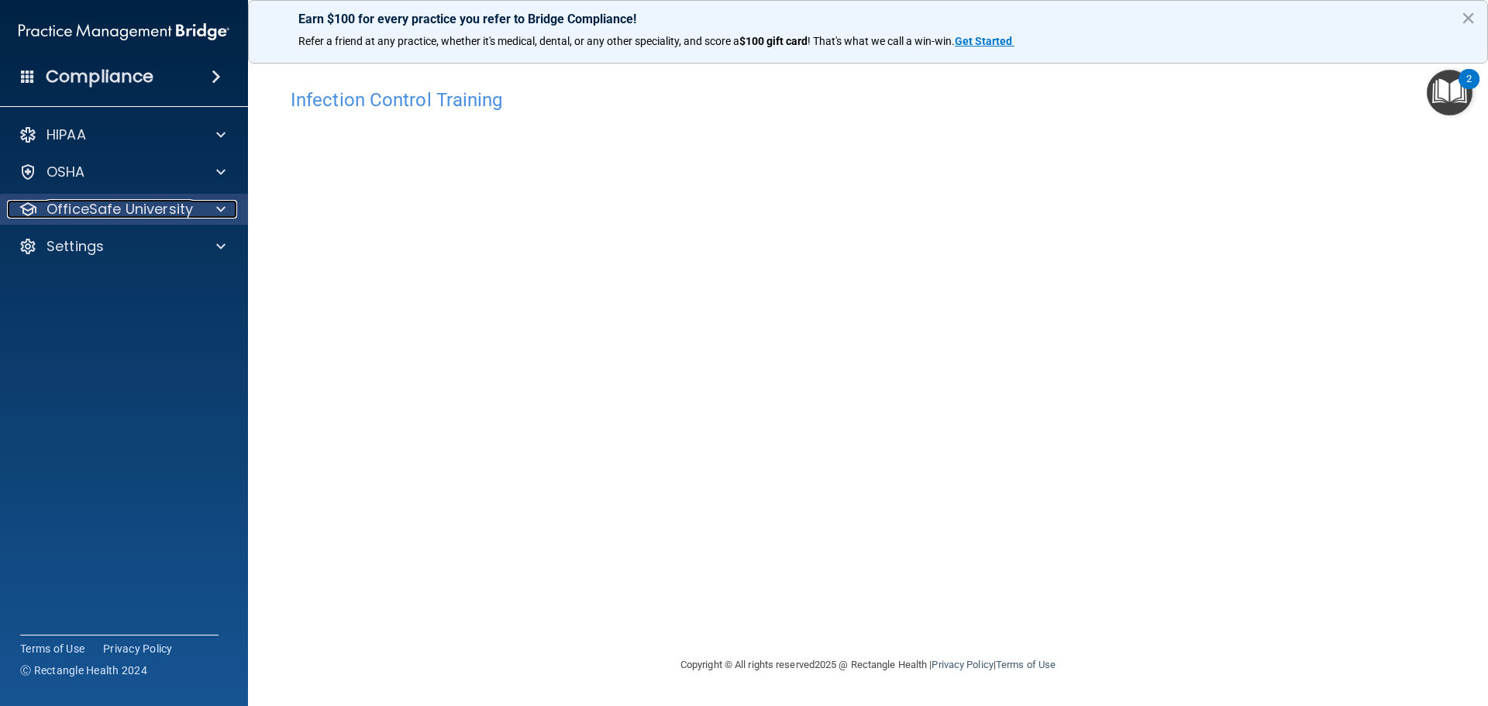
click at [207, 207] on div at bounding box center [218, 209] width 39 height 19
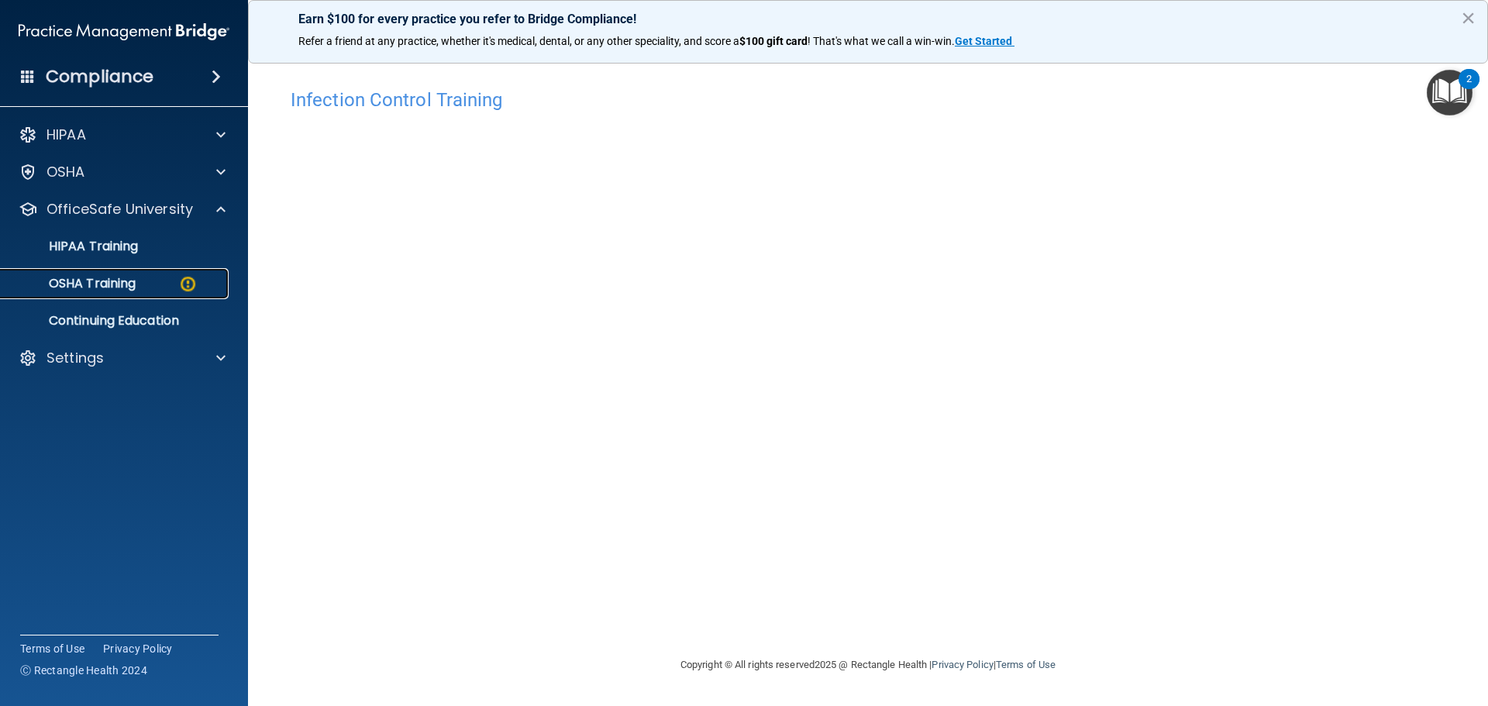
click at [181, 290] on img at bounding box center [187, 283] width 19 height 19
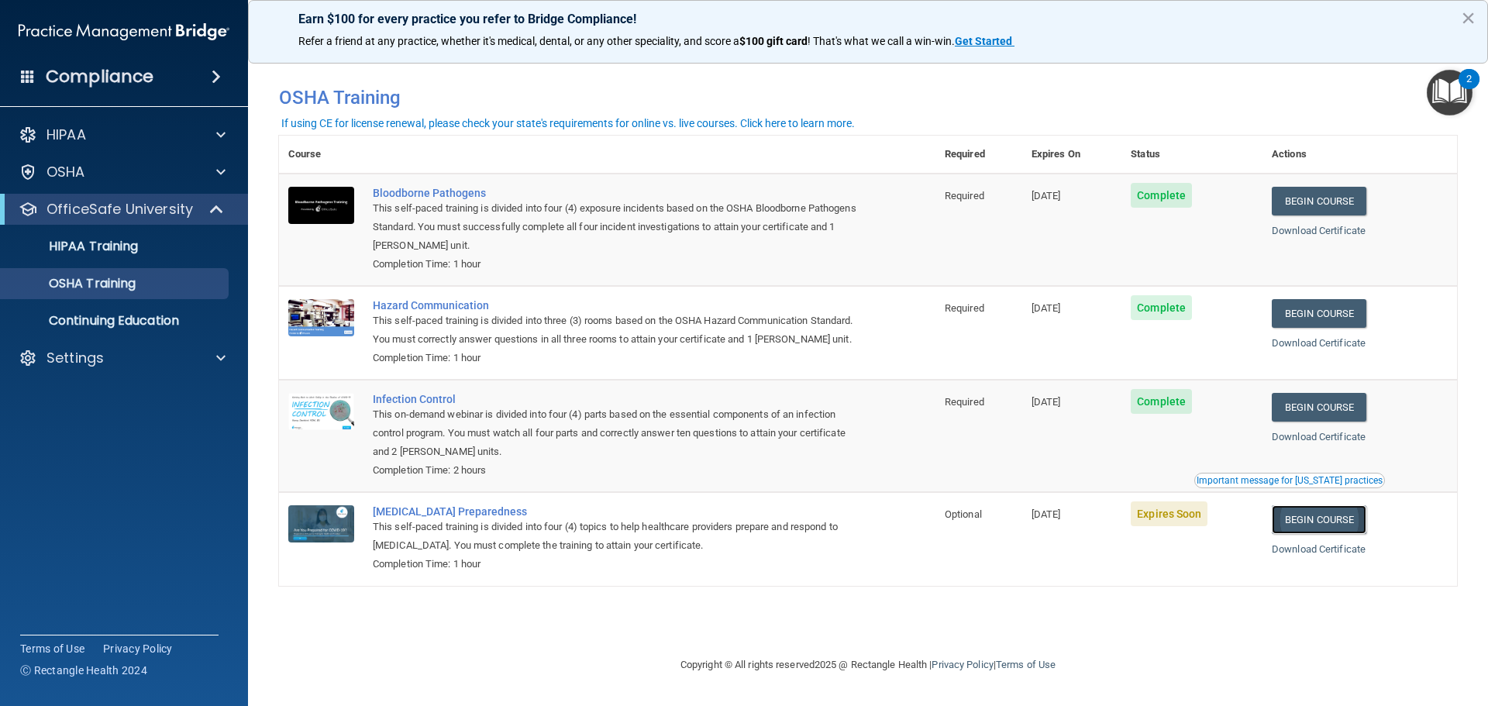
click at [1321, 534] on link "Begin Course" at bounding box center [1319, 519] width 95 height 29
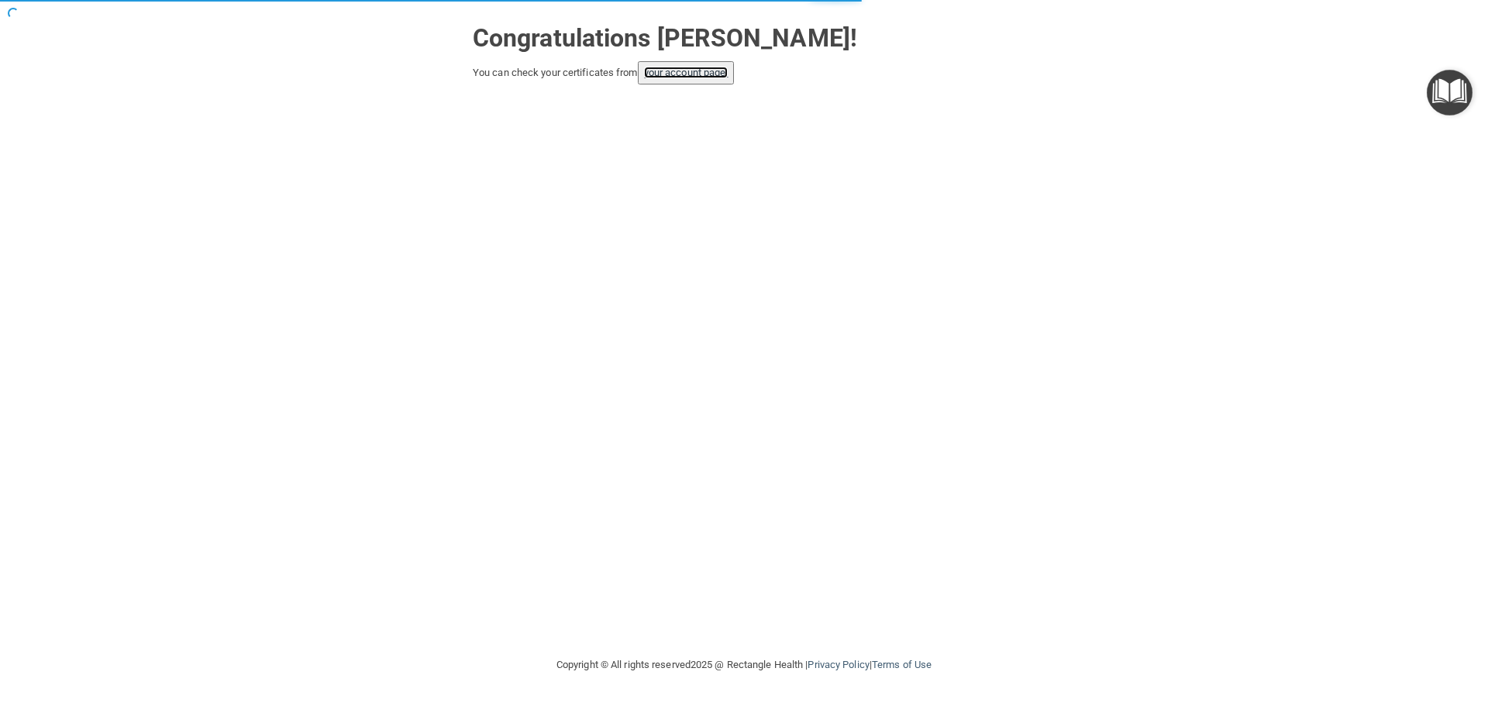
click at [680, 75] on link "your account page!" at bounding box center [686, 73] width 84 height 12
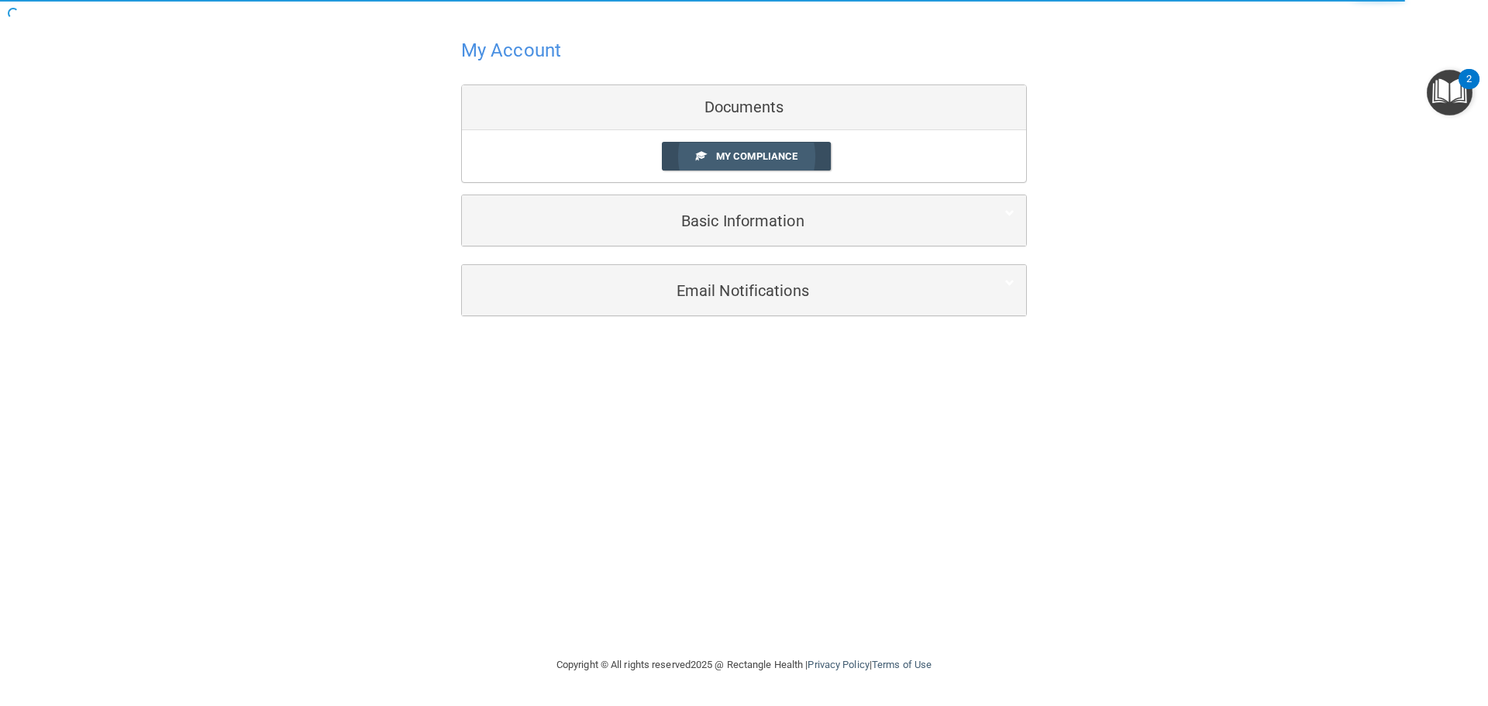
click at [801, 163] on link "My Compliance" at bounding box center [747, 156] width 170 height 29
click at [805, 157] on link "My Compliance" at bounding box center [747, 156] width 170 height 29
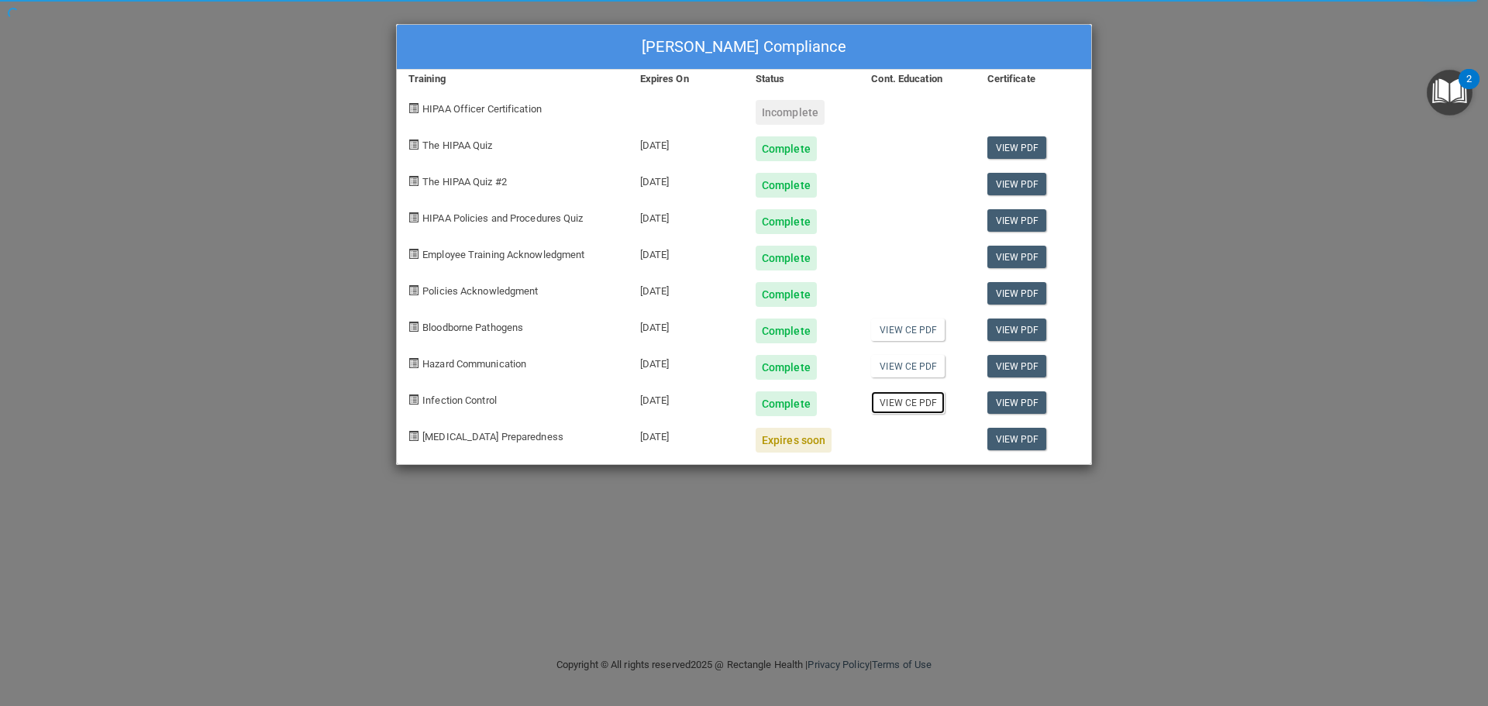
click at [915, 408] on link "View CE PDF" at bounding box center [908, 402] width 74 height 22
click at [1010, 440] on link "View PDF" at bounding box center [1017, 439] width 60 height 22
click at [1177, 130] on div "[PERSON_NAME] Compliance Training Expires On Status Cont. Education Certificate…" at bounding box center [744, 353] width 1488 height 706
click at [1164, 120] on div "[PERSON_NAME] Compliance Training Expires On Status Cont. Education Certificate…" at bounding box center [744, 353] width 1488 height 706
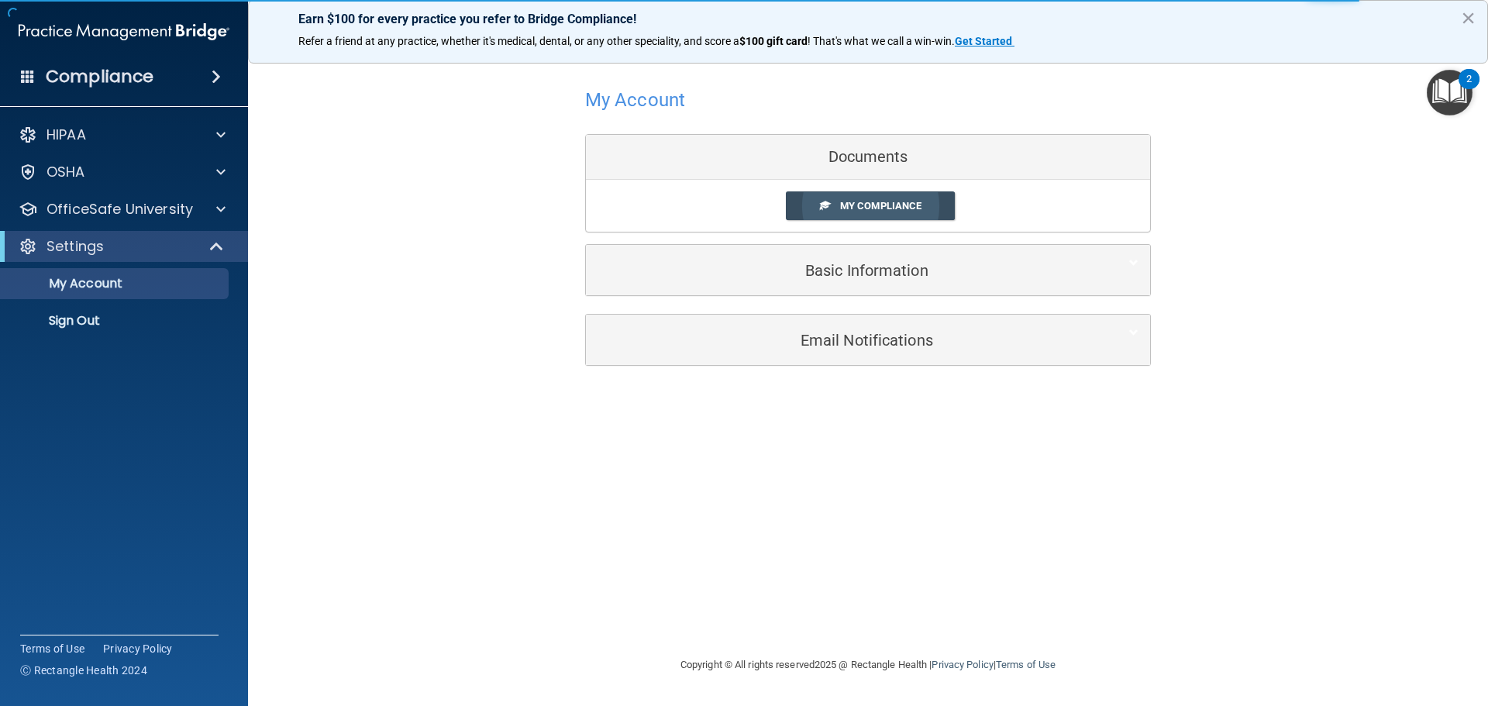
click at [914, 203] on span "My Compliance" at bounding box center [880, 206] width 81 height 12
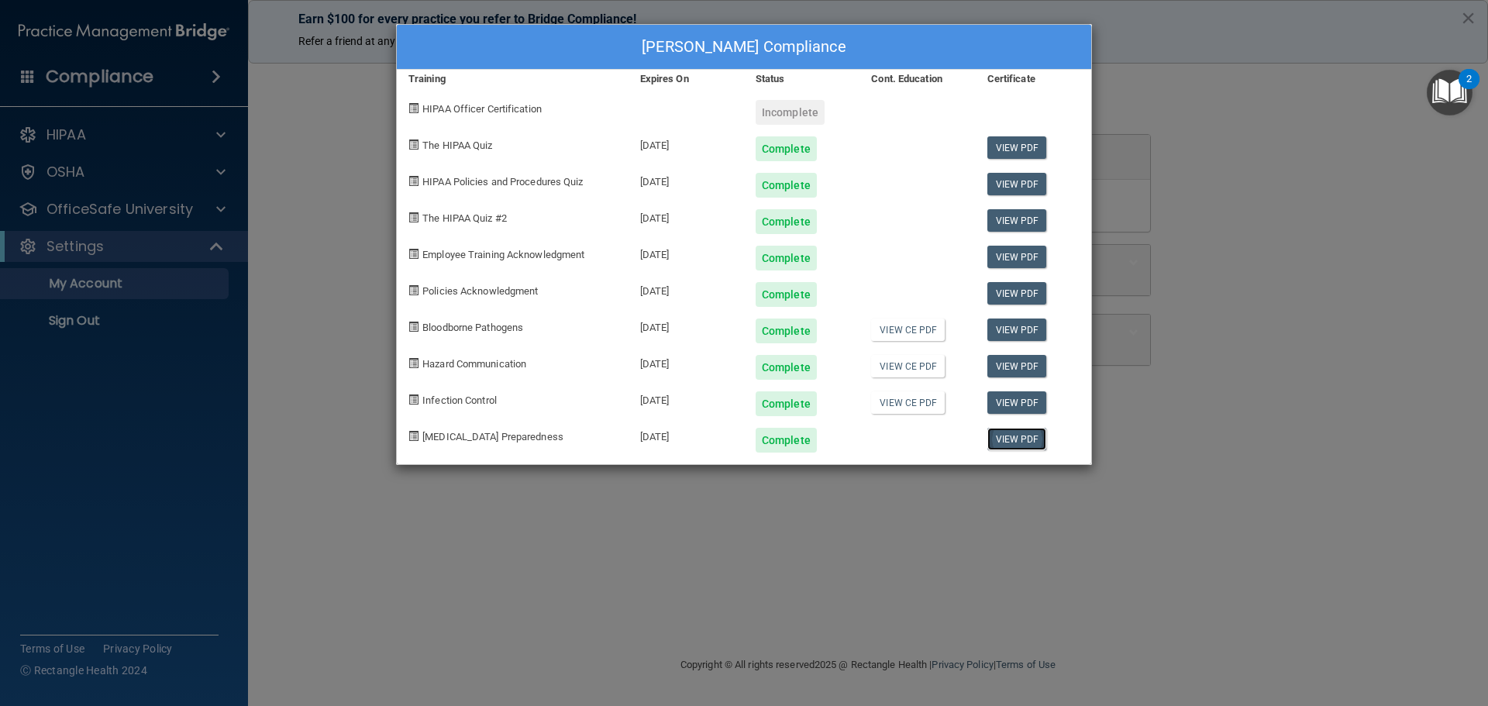
click at [998, 441] on link "View PDF" at bounding box center [1017, 439] width 60 height 22
